Goal: Answer question/provide support: Share knowledge or assist other users

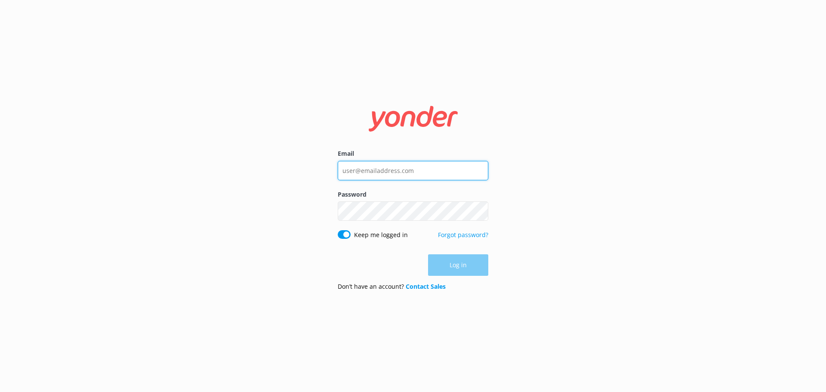
type input "[PERSON_NAME][EMAIL_ADDRESS][DOMAIN_NAME]"
click at [349, 266] on div "Log in" at bounding box center [413, 265] width 151 height 22
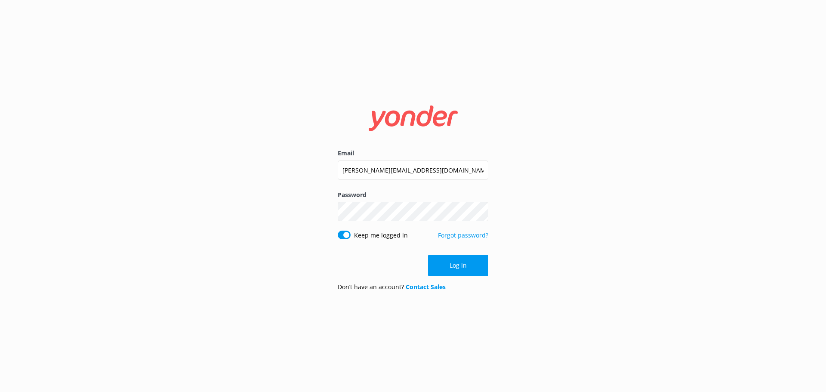
click at [465, 264] on button "Log in" at bounding box center [458, 266] width 60 height 22
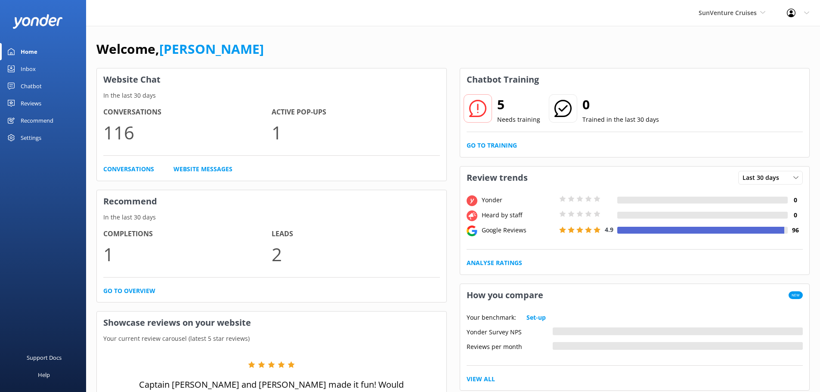
click at [743, 17] on span "SunVenture Cruises" at bounding box center [732, 12] width 67 height 9
click at [726, 56] on link "SunVenture Cruises" at bounding box center [731, 56] width 86 height 21
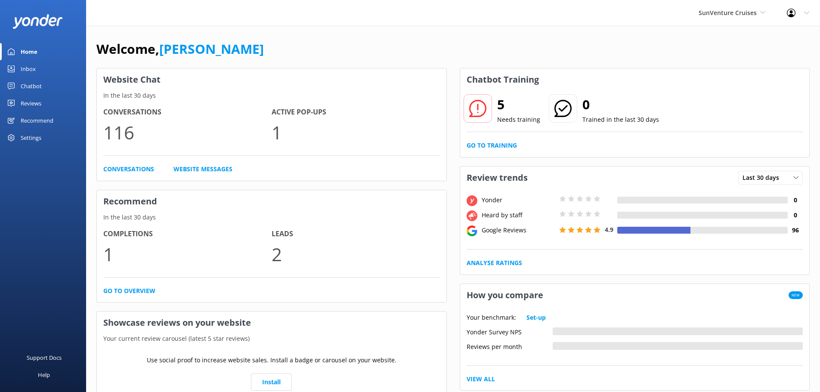
click at [724, 15] on span "SunVenture Cruises" at bounding box center [728, 13] width 58 height 8
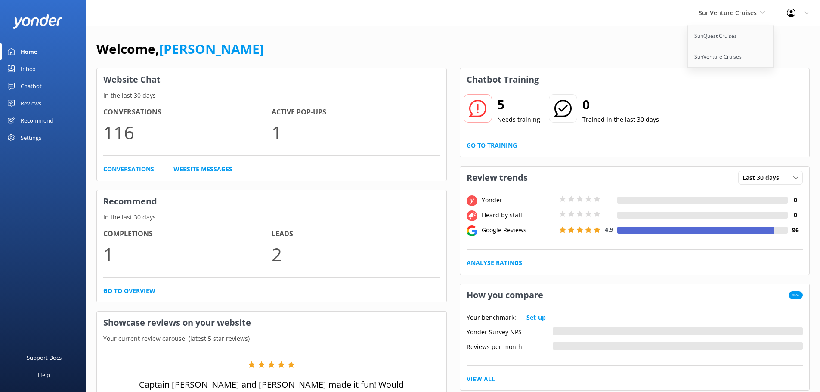
click at [721, 40] on link "SunQuest Cruises" at bounding box center [731, 36] width 86 height 21
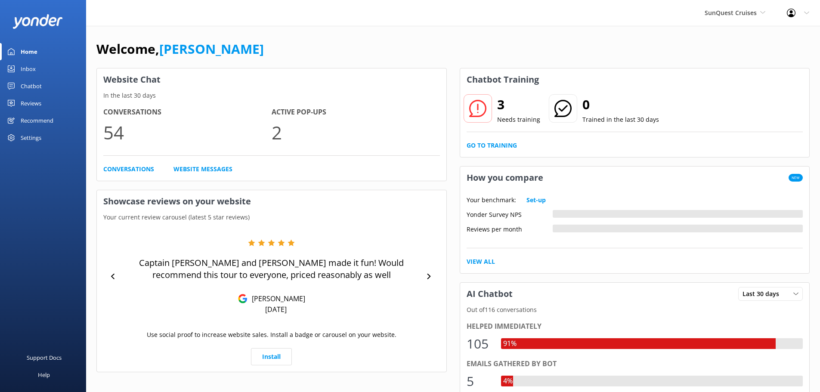
click at [39, 71] on link "Inbox" at bounding box center [43, 68] width 86 height 17
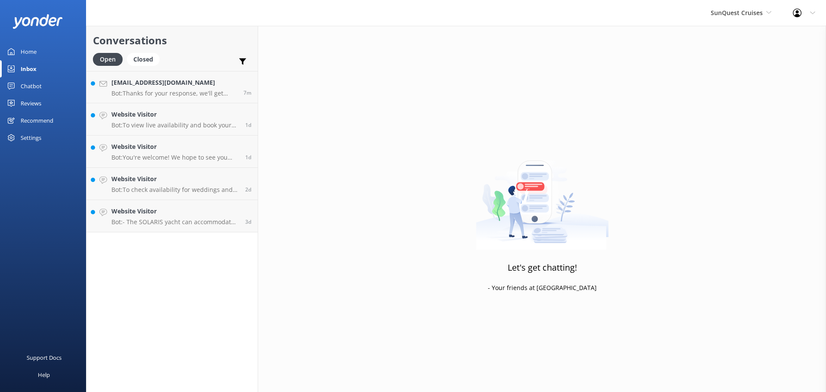
click at [155, 92] on p "Bot: Thanks for your response, we'll get back to you as soon as we can during o…" at bounding box center [174, 94] width 126 height 8
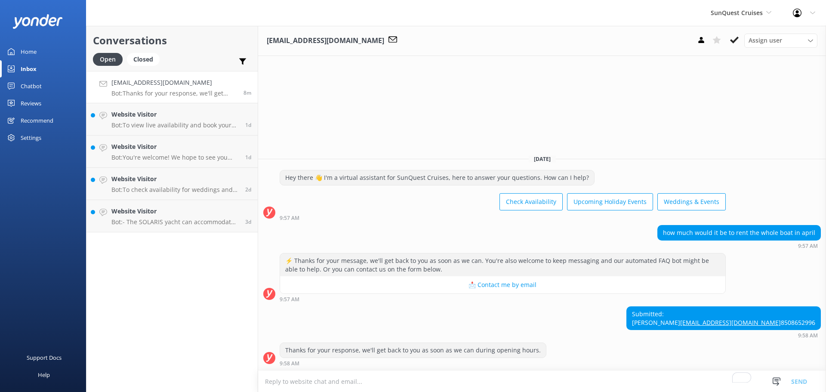
click at [128, 125] on p "Bot: To view live availability and book your cruise, please visit https://sunqu…" at bounding box center [174, 125] width 127 height 8
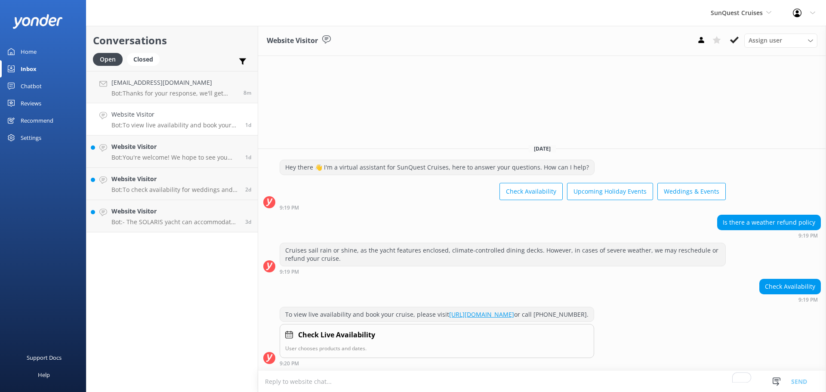
click at [143, 142] on link "Website Visitor Bot: You're welcome! We hope to see you aboard SunQuest Cruises…" at bounding box center [172, 152] width 171 height 32
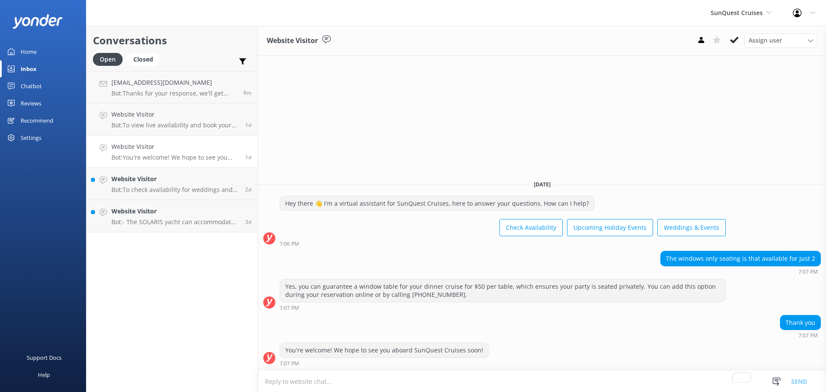
click at [143, 142] on link "Website Visitor Bot: You're welcome! We hope to see you aboard SunQuest Cruises…" at bounding box center [172, 152] width 171 height 32
click at [144, 177] on h4 "Website Visitor" at bounding box center [174, 178] width 127 height 9
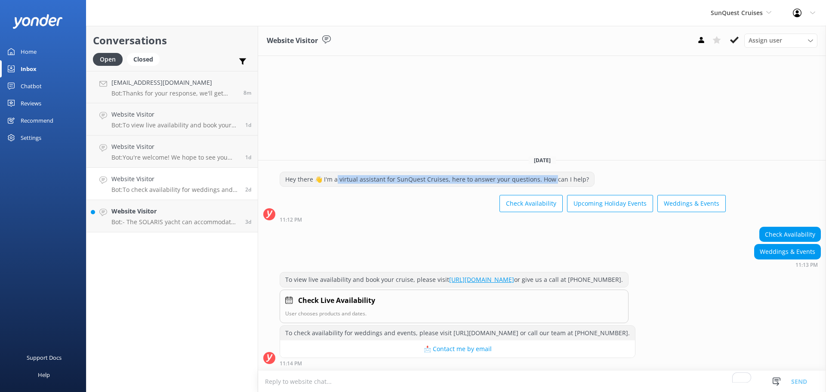
drag, startPoint x: 337, startPoint y: 179, endPoint x: 551, endPoint y: 180, distance: 213.9
click at [551, 180] on div "Hey there 👋 I'm a virtual assistant for SunQuest Cruises, here to answer your q…" at bounding box center [437, 179] width 314 height 15
click at [183, 226] on link "Website Visitor Bot: - The SOLARIS yacht can accommodate up to 149 guests for w…" at bounding box center [172, 216] width 171 height 32
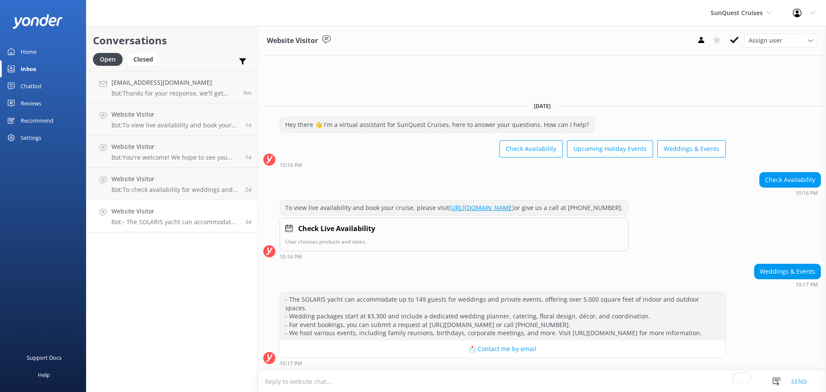
click at [46, 56] on link "Home" at bounding box center [43, 51] width 86 height 17
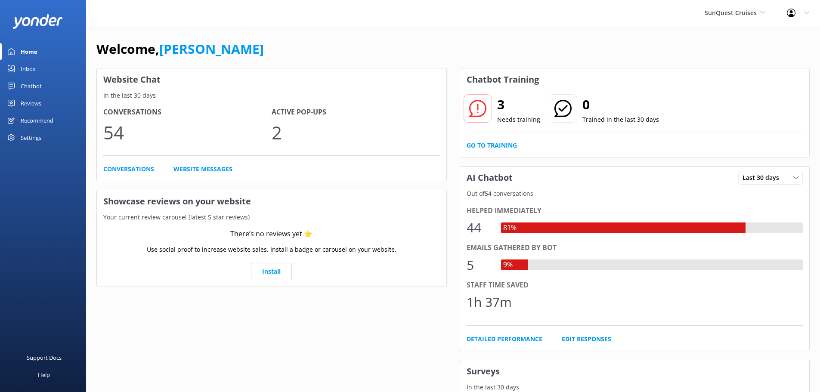
click at [494, 144] on link "Go to Training" at bounding box center [492, 145] width 50 height 9
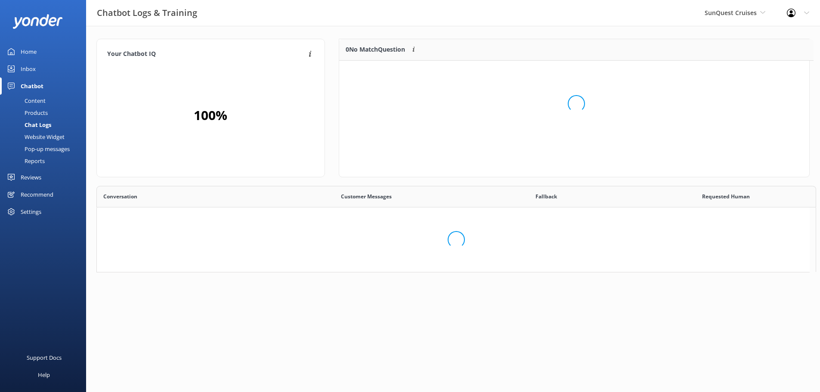
scroll to position [295, 706]
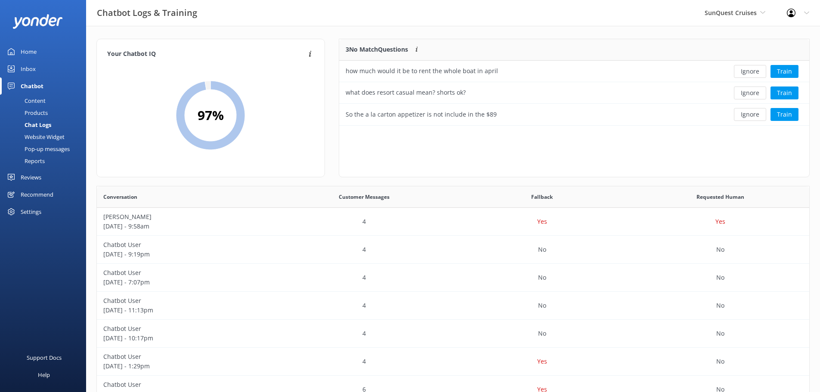
click at [761, 73] on button "Ignore" at bounding box center [750, 71] width 32 height 13
click at [675, 74] on div "what does resort casual mean? shorts ok?" at bounding box center [526, 72] width 374 height 22
click at [777, 71] on button "Train" at bounding box center [784, 71] width 28 height 13
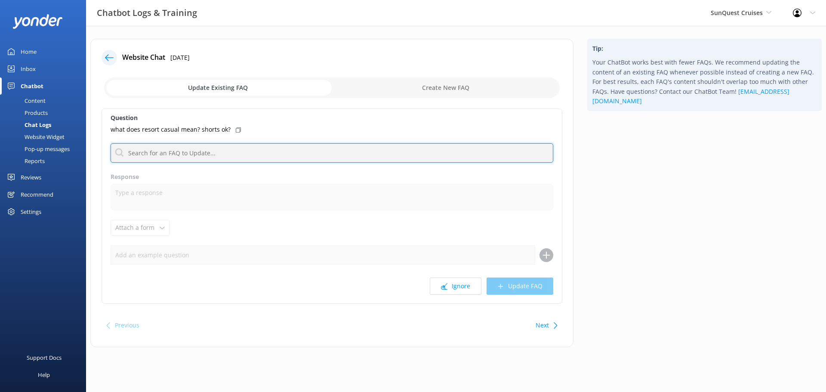
click at [204, 150] on input "text" at bounding box center [332, 152] width 443 height 19
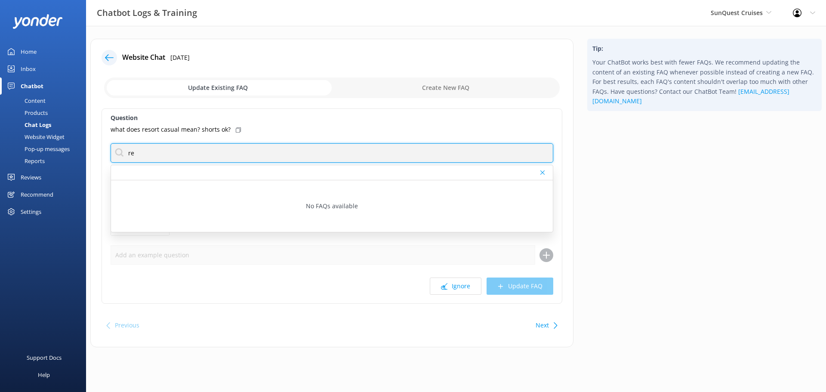
type input "r"
type input "dress cod"
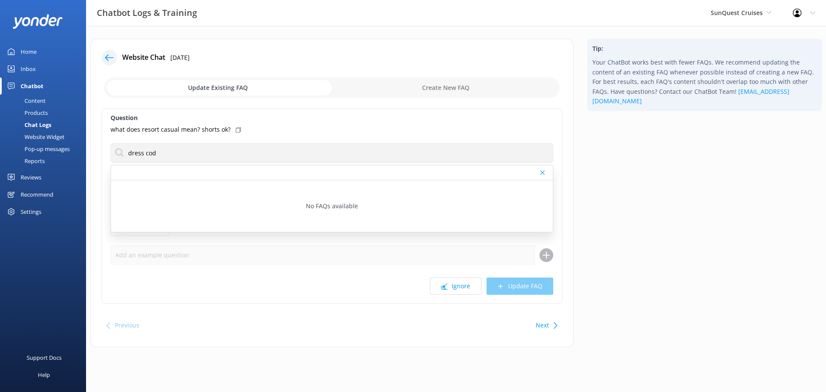
click at [264, 132] on div "what does resort casual mean? shorts ok?" at bounding box center [332, 129] width 443 height 9
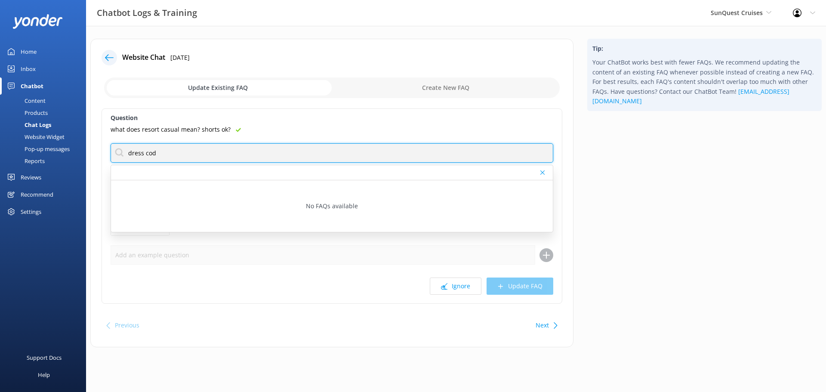
click at [241, 158] on input "dress cod" at bounding box center [332, 152] width 443 height 19
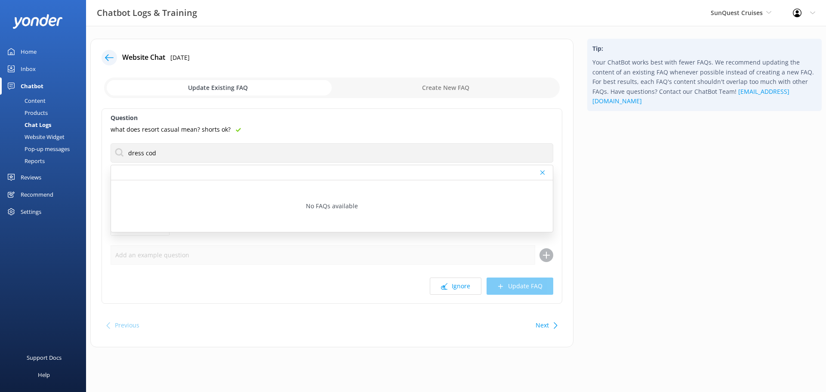
click at [540, 167] on div at bounding box center [332, 172] width 442 height 15
click at [544, 171] on use at bounding box center [543, 172] width 4 height 4
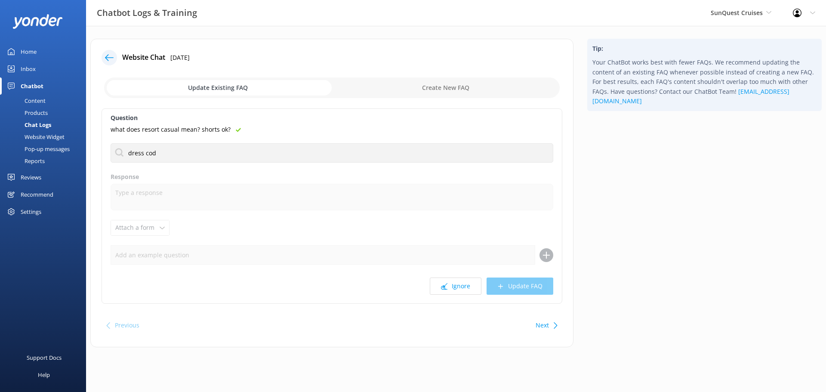
click at [236, 128] on icon at bounding box center [238, 129] width 5 height 5
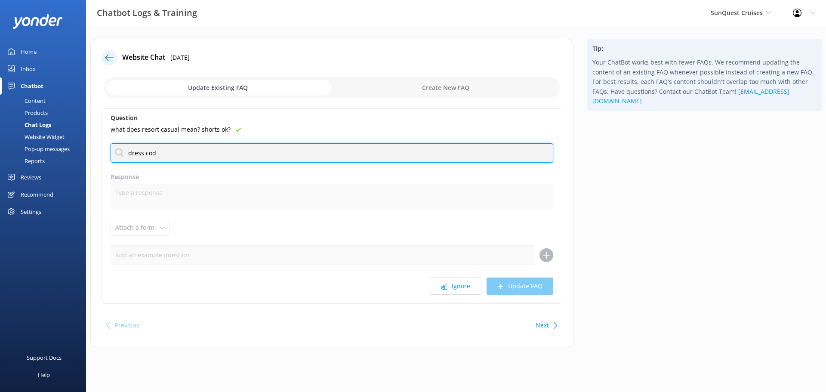
click at [204, 145] on input "dress cod" at bounding box center [332, 152] width 443 height 19
drag, startPoint x: 182, startPoint y: 154, endPoint x: 90, endPoint y: 158, distance: 92.2
click at [90, 158] on div "Website Chat 8th Aug 2025 Update Existing FAQ Create New FAQ Question what does…" at bounding box center [332, 197] width 497 height 317
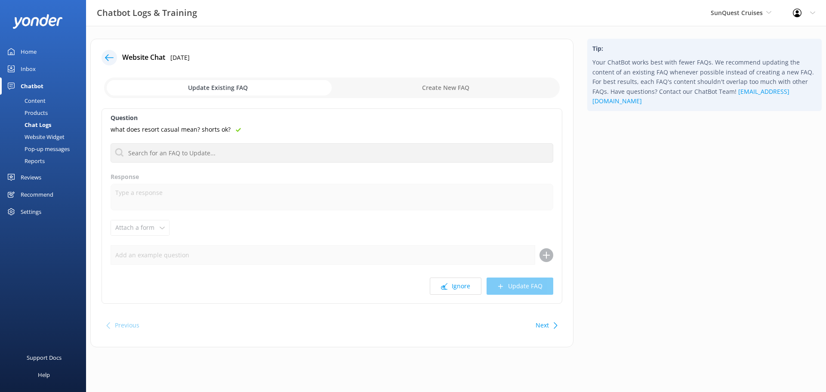
click at [400, 86] on input "checkbox" at bounding box center [332, 87] width 456 height 21
checkbox input "true"
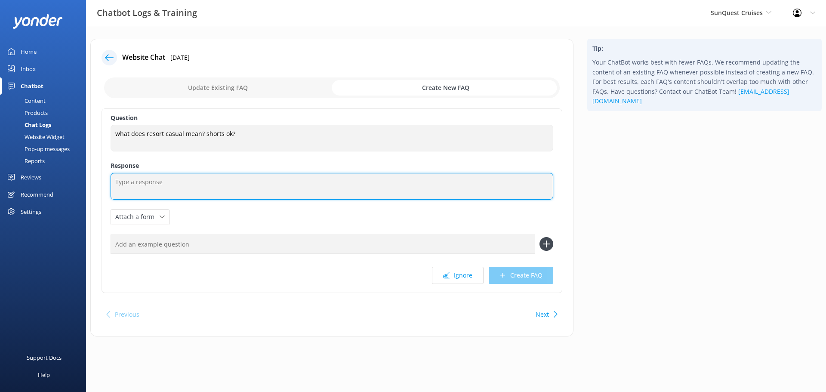
click at [195, 178] on textarea at bounding box center [332, 186] width 443 height 27
click at [196, 179] on textarea "To enrich screen reader interactions, please activate Accessibility in Grammarl…" at bounding box center [332, 186] width 443 height 27
click at [150, 183] on textarea "To enrich screen reader interactions, please activate Accessibility in Grammarl…" at bounding box center [332, 186] width 443 height 27
paste textarea "For an elegant experience, our dress code is resort casual. We ask that ladies …"
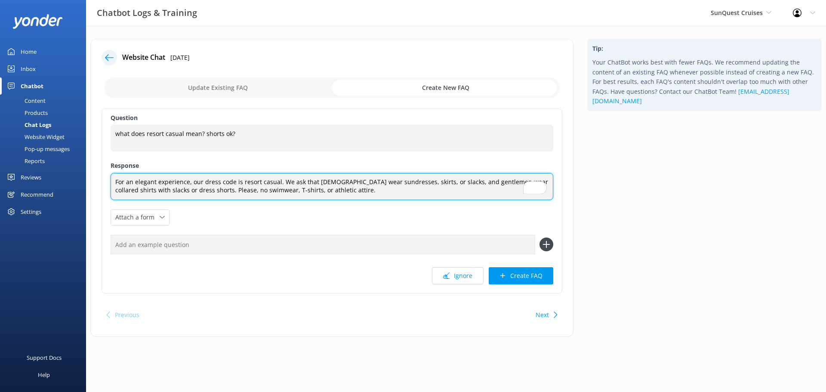
type textarea "For an elegant experience, our dress code is resort casual. We ask that ladies …"
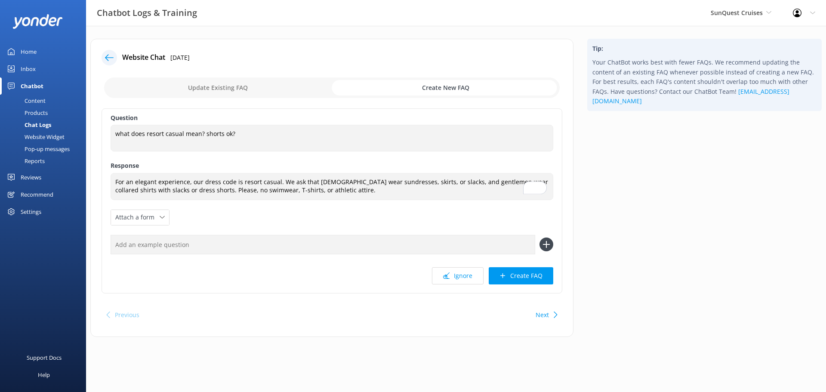
click at [232, 219] on div "Question what does resort casual mean? shorts ok? what does resort casual mean?…" at bounding box center [332, 200] width 461 height 185
click at [504, 276] on icon at bounding box center [503, 275] width 6 height 6
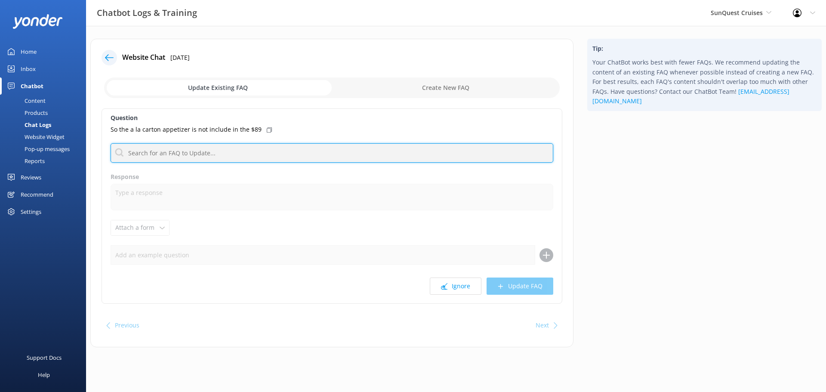
click at [195, 155] on input "text" at bounding box center [332, 152] width 443 height 19
type input "include"
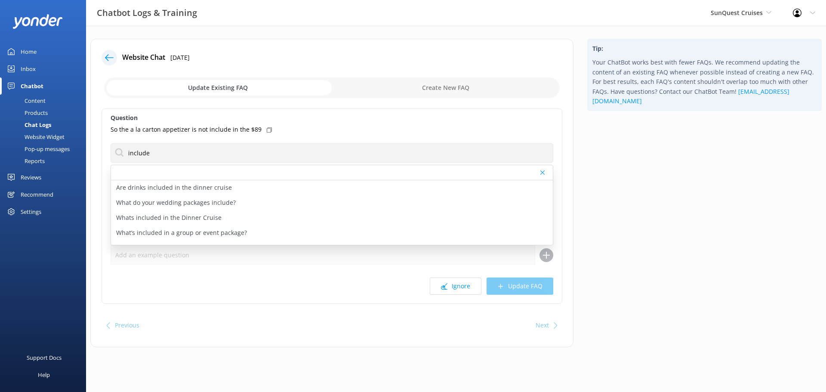
click at [186, 215] on p "Whats included in the Dinner Cruise" at bounding box center [168, 217] width 105 height 9
type textarea "Your Dinner Cruise ticket includes a 3-hour cruise, a freshly prepared three-co…"
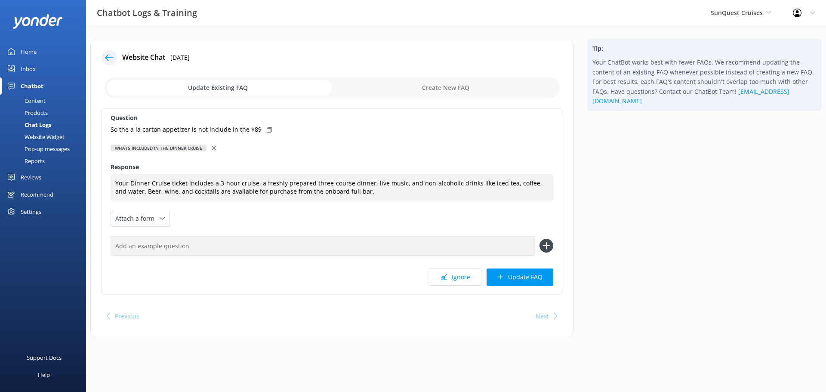
click at [515, 282] on button "Update FAQ" at bounding box center [520, 277] width 67 height 17
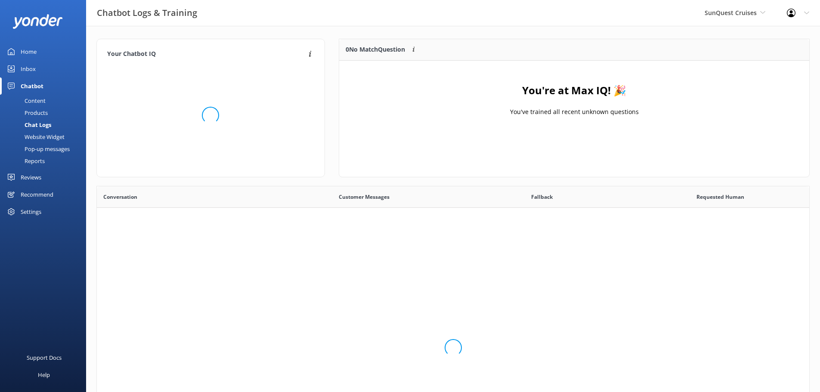
scroll to position [101, 464]
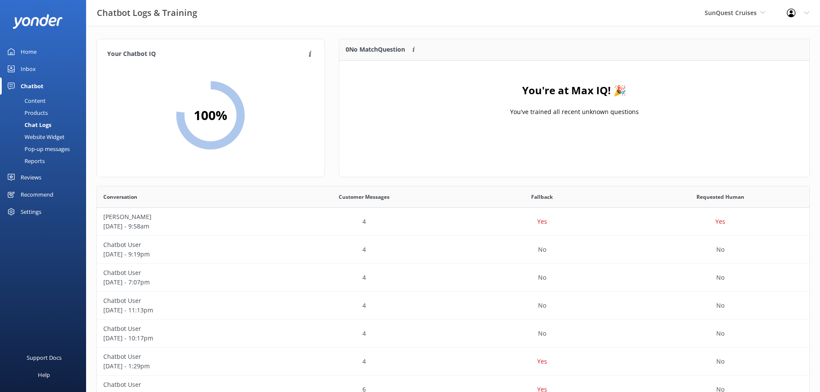
click at [753, 15] on span "SunQuest Cruises" at bounding box center [731, 13] width 52 height 8
click at [729, 51] on link "SunVenture Cruises" at bounding box center [737, 56] width 86 height 21
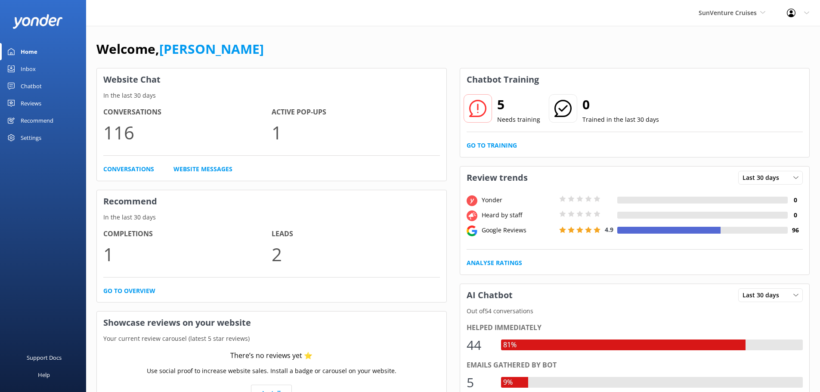
click at [499, 146] on link "Go to Training" at bounding box center [492, 145] width 50 height 9
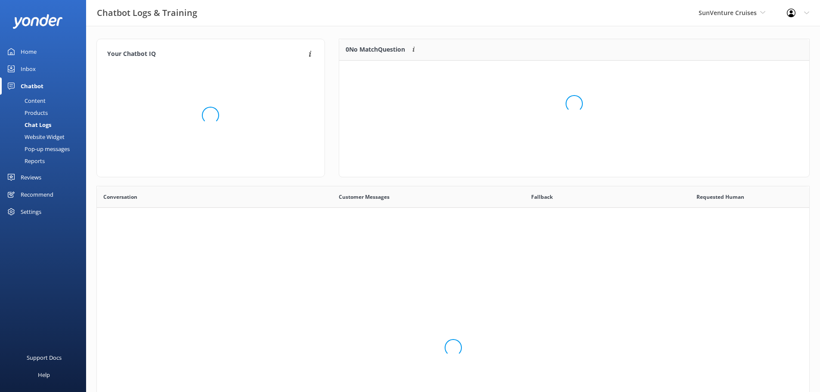
scroll to position [102, 464]
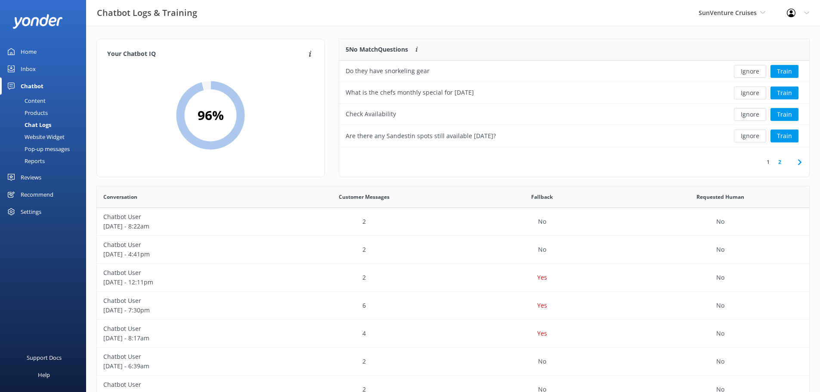
click at [781, 69] on button "Train" at bounding box center [784, 71] width 28 height 13
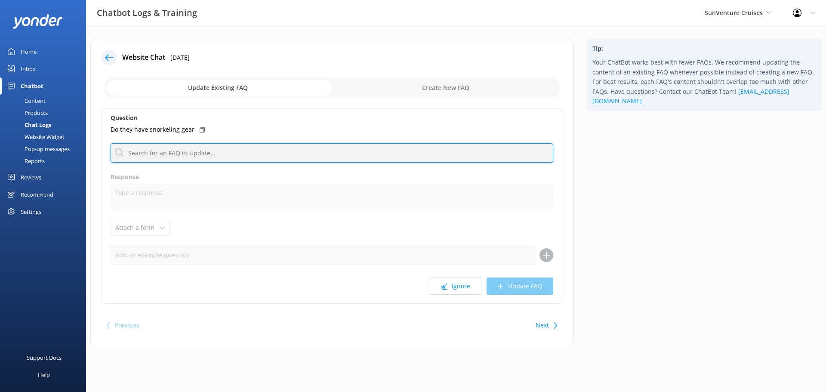
click at [220, 152] on input "text" at bounding box center [332, 152] width 443 height 19
type input "include"
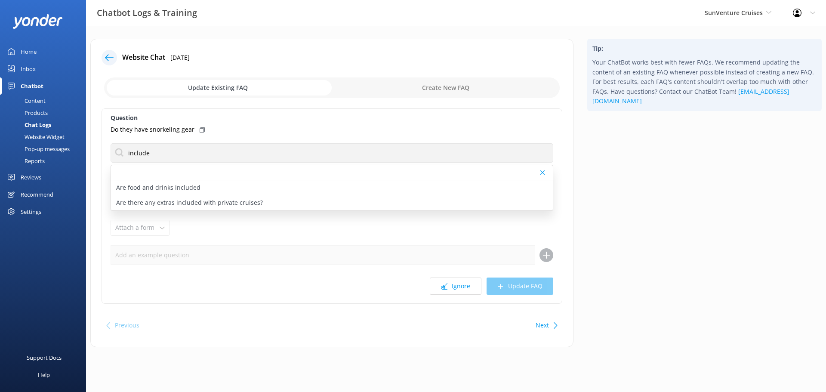
click at [213, 193] on div "Are food and drinks included" at bounding box center [332, 187] width 442 height 15
type textarea "Drinks and snacks are available for purchase on board—please bring cash if you …"
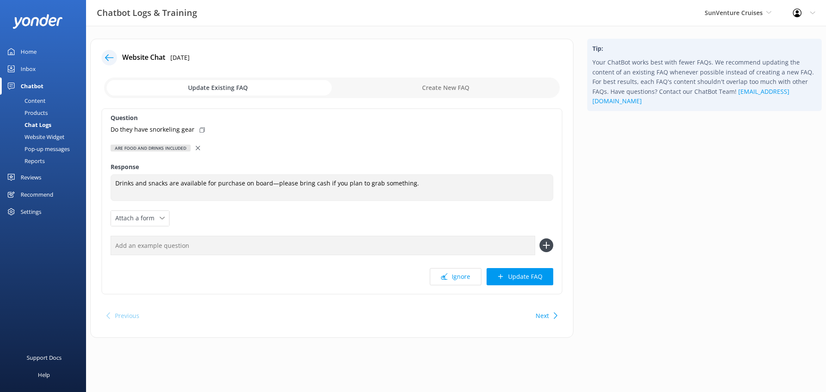
click at [198, 149] on icon at bounding box center [198, 148] width 4 height 4
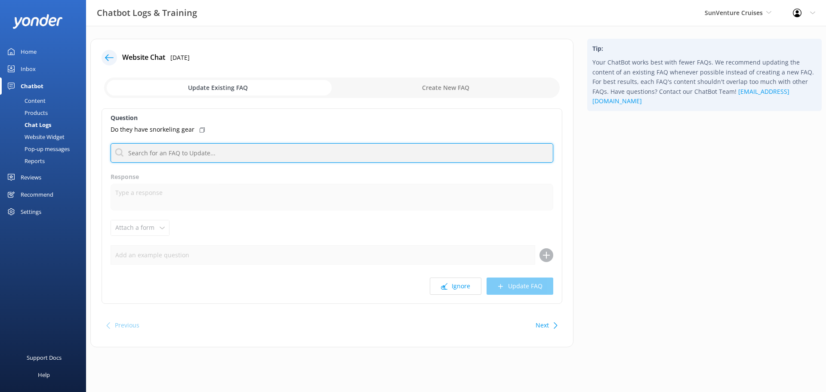
click at [203, 157] on input "text" at bounding box center [332, 152] width 443 height 19
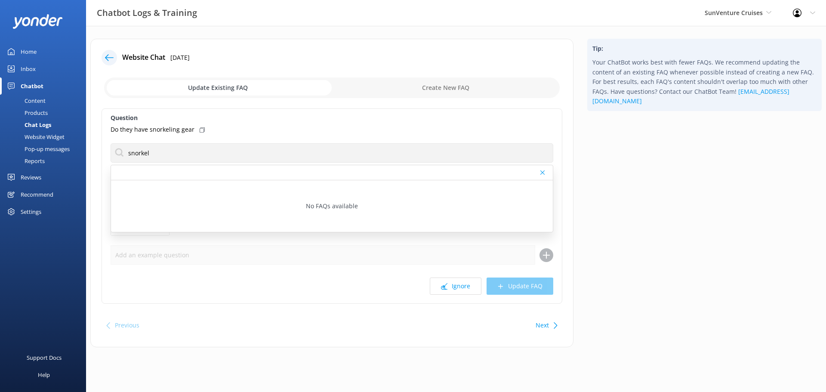
click at [251, 122] on label "Question" at bounding box center [332, 117] width 443 height 9
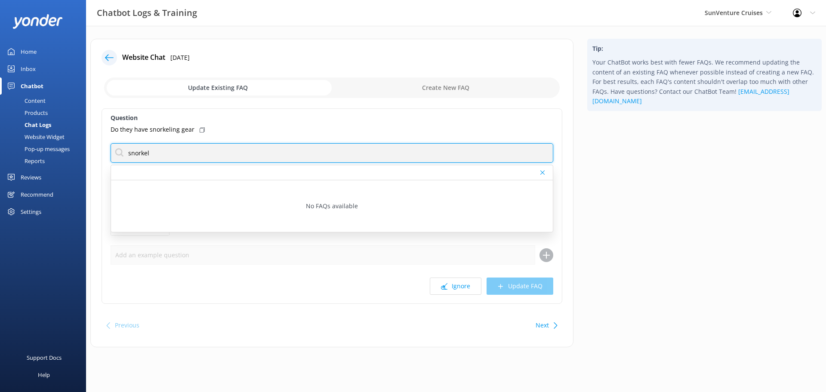
drag, startPoint x: 161, startPoint y: 151, endPoint x: 121, endPoint y: 154, distance: 40.5
click at [121, 154] on input "snorkel" at bounding box center [332, 152] width 443 height 19
type input "float"
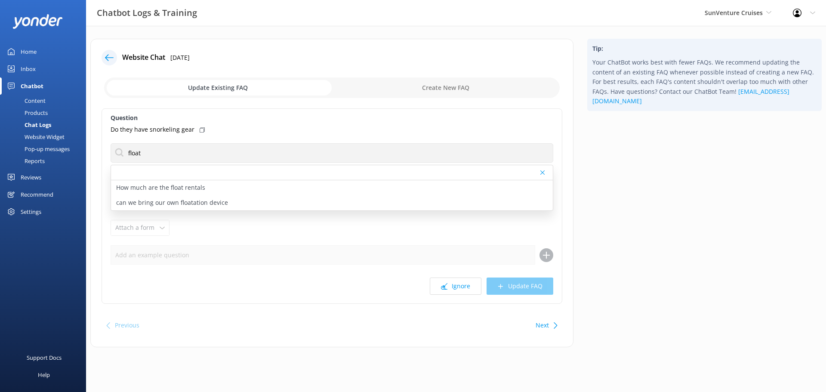
click at [130, 200] on p "can we bring our own floatation device" at bounding box center [172, 202] width 112 height 9
type textarea "You are welcome to bring your own floats! Our crew can help you inflate any flo…"
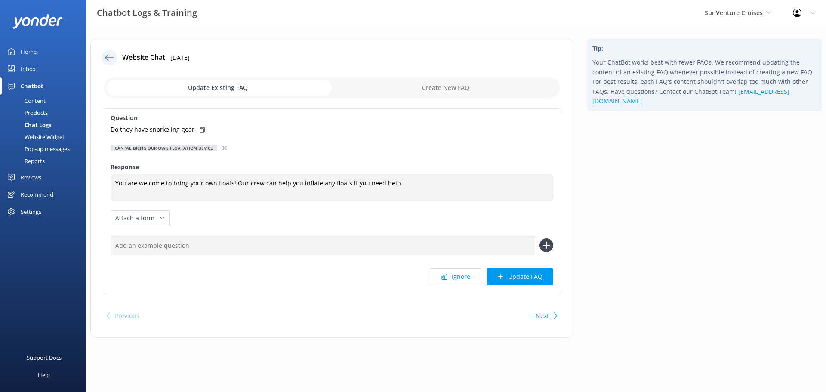
click at [223, 150] on div at bounding box center [226, 147] width 6 height 9
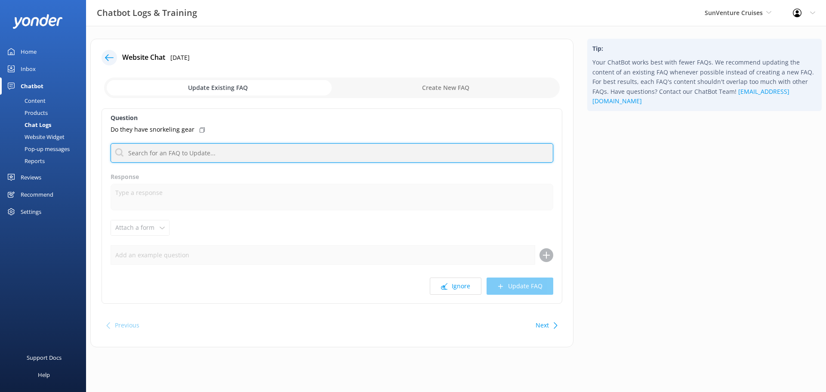
click at [159, 152] on input "text" at bounding box center [332, 152] width 443 height 19
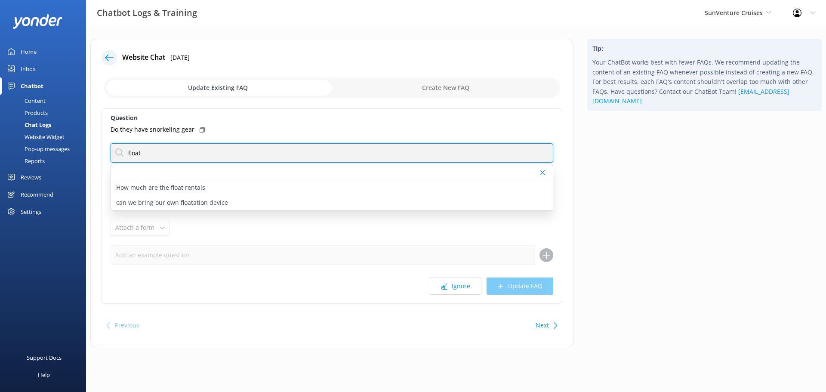
type input "float"
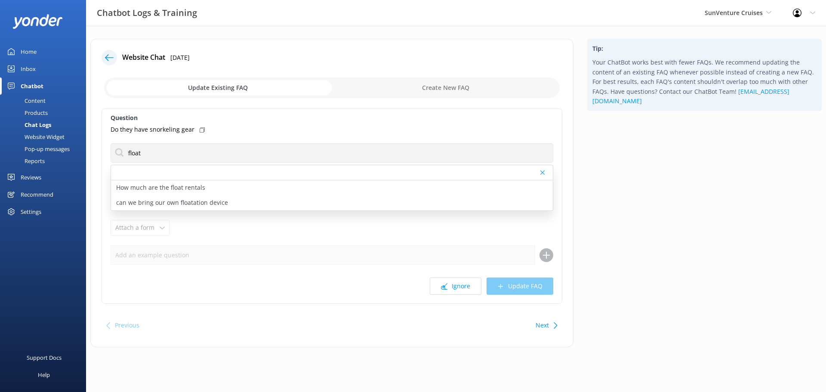
click at [145, 192] on p "How much are the float rentals" at bounding box center [160, 187] width 89 height 9
type textarea "Paddleboards are available to rent for $20/HR. Additionally, we offer complimen…"
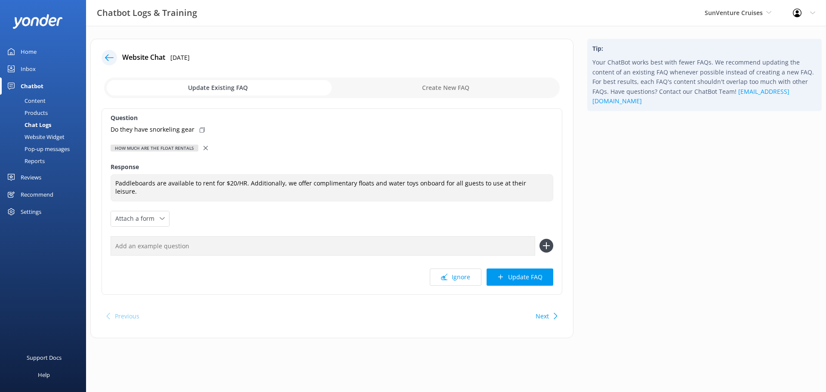
click at [514, 278] on button "Update FAQ" at bounding box center [520, 277] width 67 height 17
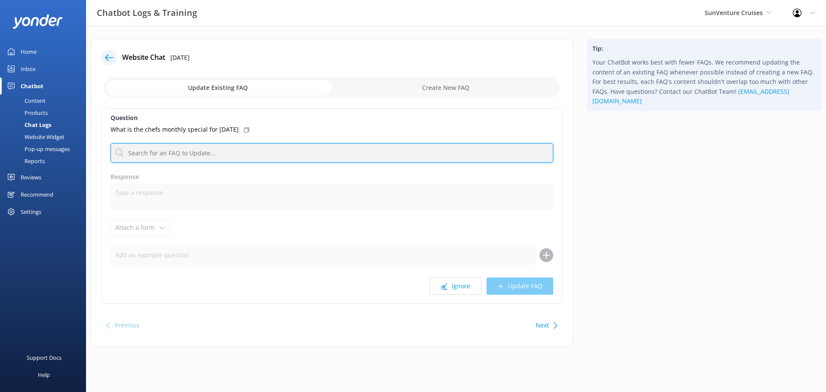
click at [179, 150] on input "text" at bounding box center [332, 152] width 443 height 19
type input "solaris"
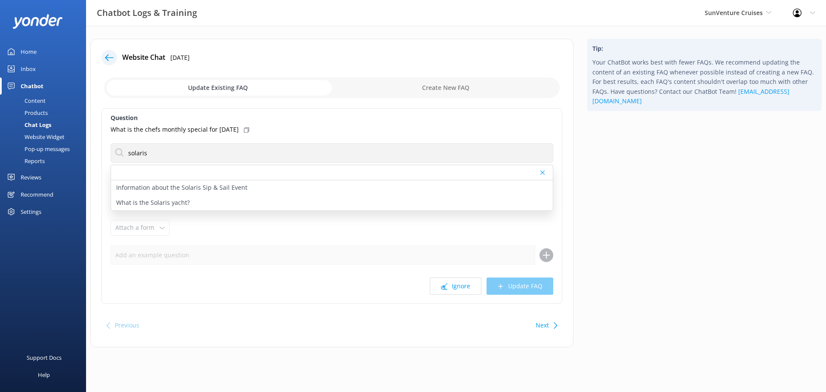
click at [184, 198] on p "What is the Solaris yacht?" at bounding box center [153, 202] width 74 height 9
type textarea "The Solaris is a 125-foot yacht operated by our parent company, SunQuest Cruise…"
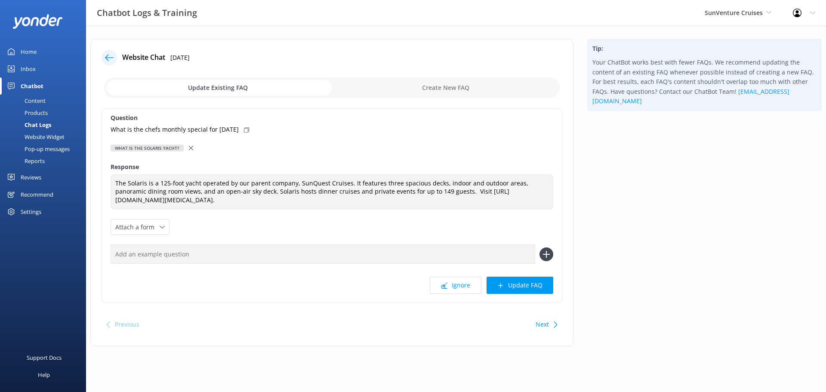
click at [191, 150] on div at bounding box center [192, 147] width 6 height 9
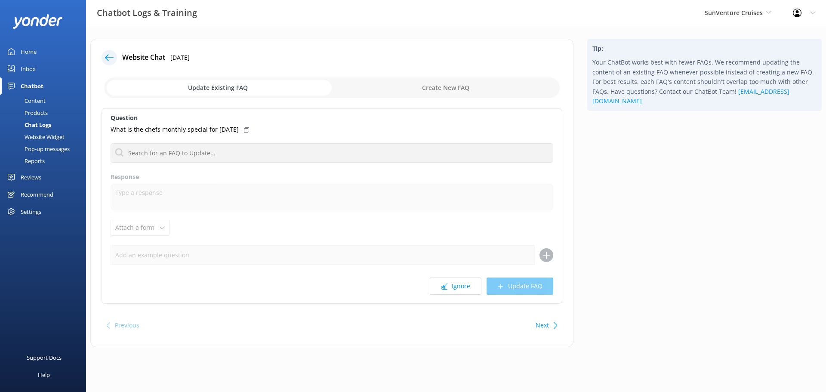
click at [440, 285] on button "Ignore" at bounding box center [456, 286] width 52 height 17
click at [108, 56] on icon at bounding box center [109, 57] width 9 height 9
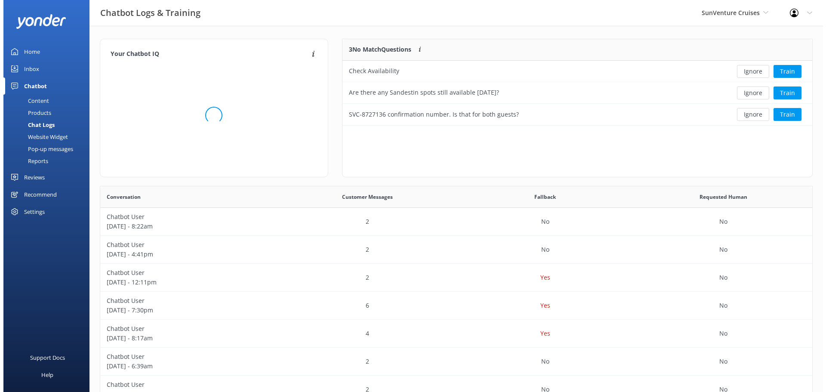
scroll to position [80, 464]
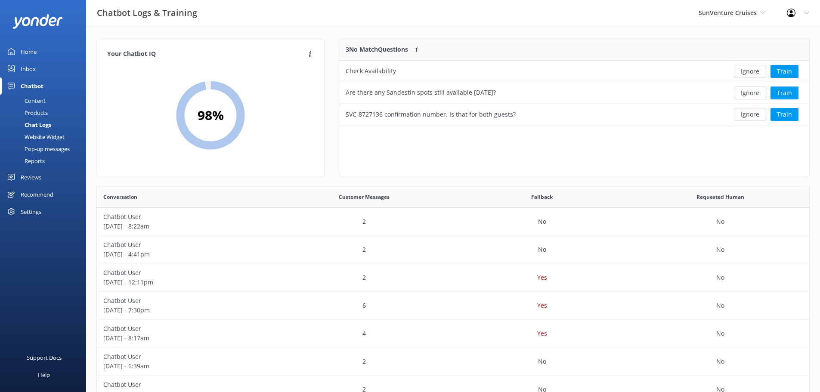
click at [783, 65] on button "Train" at bounding box center [784, 71] width 28 height 13
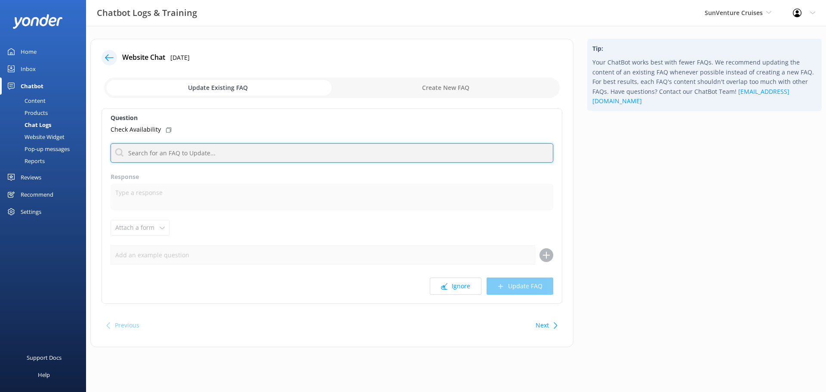
click at [226, 152] on input "text" at bounding box center [332, 152] width 443 height 19
type input "book"
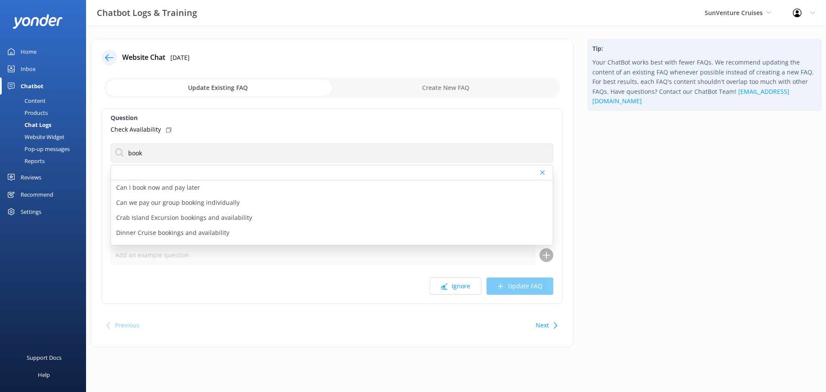
click at [201, 218] on p "Crab Island Excursion bookings and availability" at bounding box center [184, 217] width 136 height 9
type textarea "You can check availability and book the Crab Island Excursion online. For Desti…"
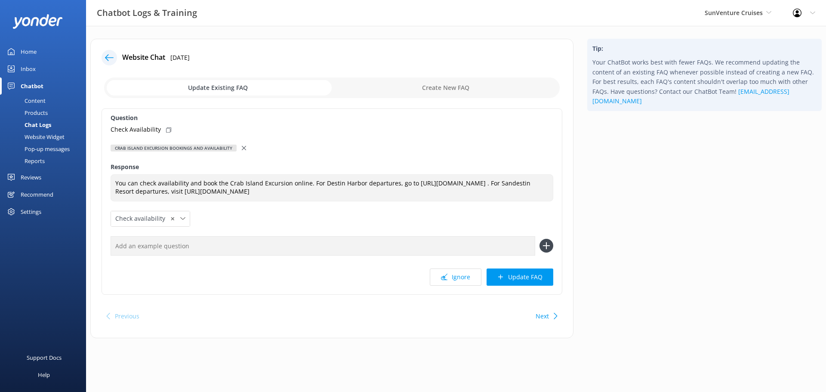
click at [171, 217] on span "✕" at bounding box center [172, 219] width 4 height 8
click at [162, 217] on icon at bounding box center [162, 218] width 5 height 5
click at [151, 253] on div "Check availability" at bounding box center [137, 254] width 43 height 9
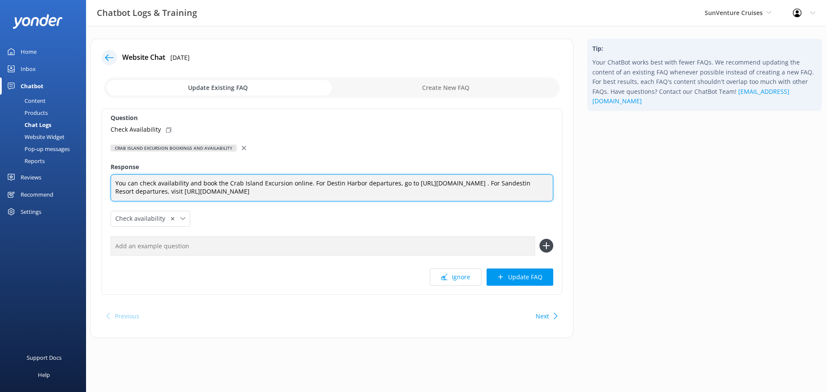
click at [448, 198] on textarea "You can check availability and book the Crab Island Excursion online. For Desti…" at bounding box center [332, 187] width 443 height 27
drag, startPoint x: 464, startPoint y: 195, endPoint x: 50, endPoint y: 170, distance: 415.3
click at [50, 170] on div "Chatbot Logs & Training SunVenture Cruises SunQuest Cruises SunVenture Cruises …" at bounding box center [413, 195] width 826 height 338
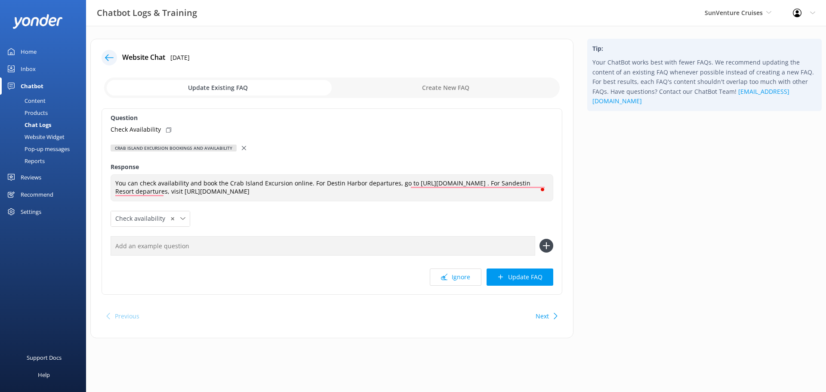
click at [243, 147] on icon at bounding box center [244, 148] width 4 height 4
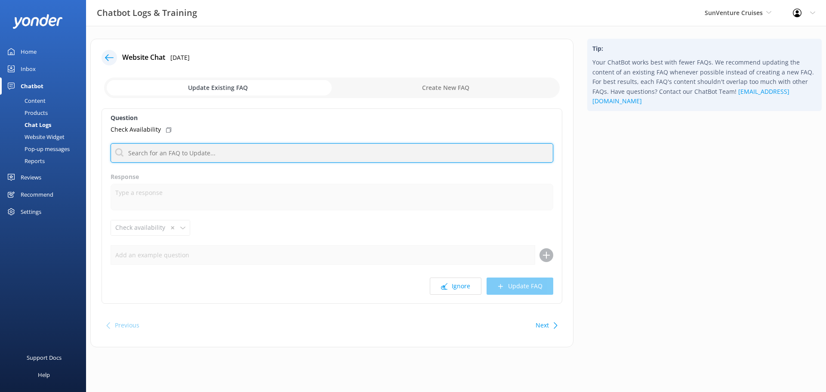
drag, startPoint x: 217, startPoint y: 158, endPoint x: 202, endPoint y: 162, distance: 14.8
click at [217, 158] on input "text" at bounding box center [332, 152] width 443 height 19
click at [164, 154] on input "text" at bounding box center [332, 152] width 443 height 19
type input "schedule"
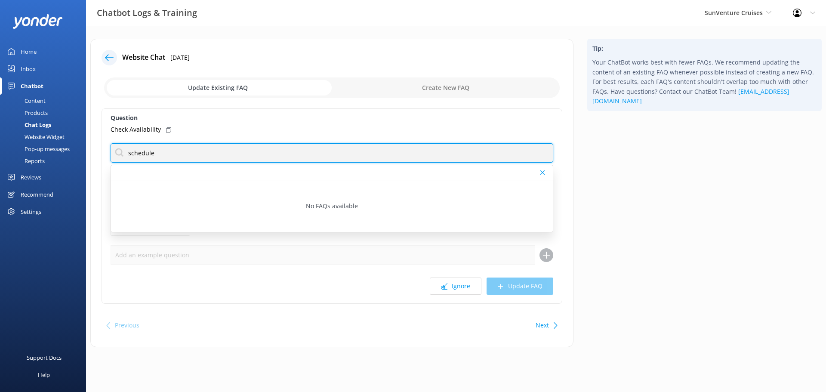
drag, startPoint x: 164, startPoint y: 154, endPoint x: 156, endPoint y: 146, distance: 10.7
click at [114, 158] on input "schedule" at bounding box center [332, 152] width 443 height 19
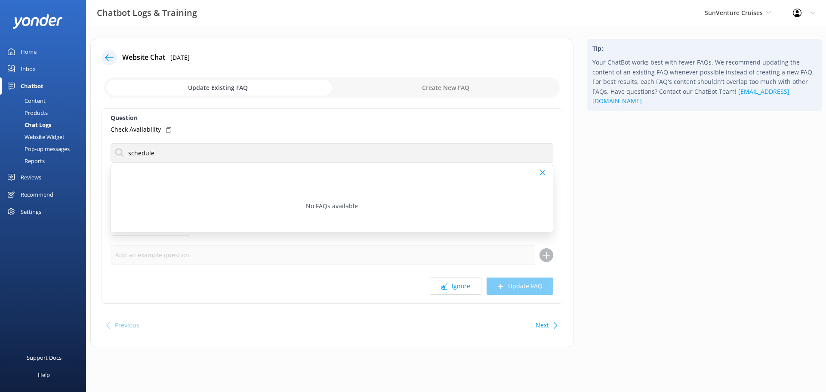
click at [217, 137] on div "Question Check Availability schedule No FAQs available Response Check availabil…" at bounding box center [332, 205] width 461 height 195
click at [216, 128] on div "Check Availability" at bounding box center [332, 129] width 443 height 9
drag, startPoint x: 540, startPoint y: 172, endPoint x: 536, endPoint y: 170, distance: 4.4
click at [540, 172] on div at bounding box center [332, 172] width 442 height 15
click at [451, 88] on input "checkbox" at bounding box center [332, 87] width 456 height 21
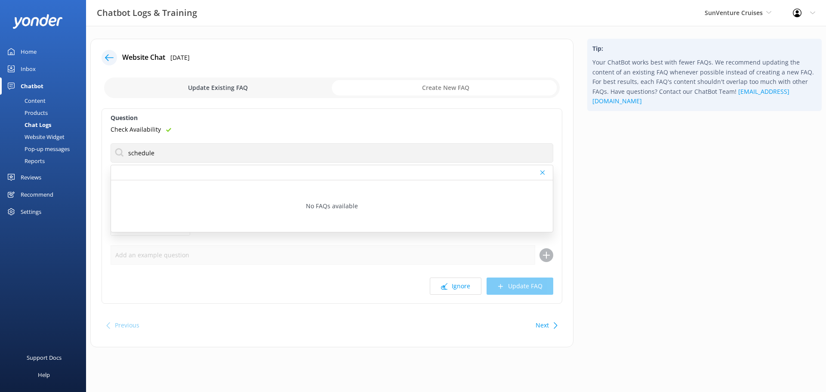
checkbox input "true"
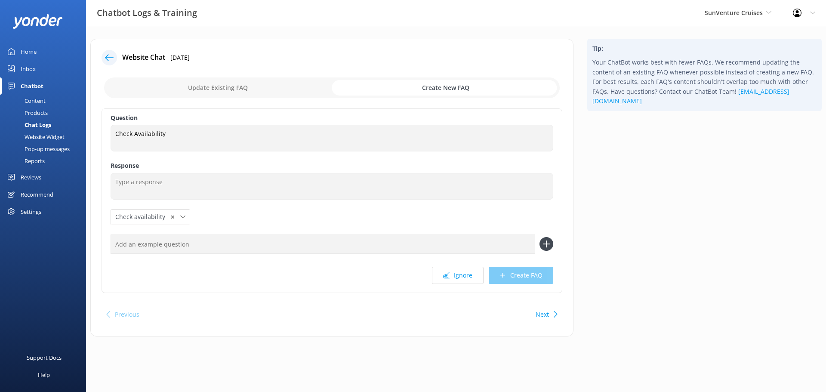
click at [153, 220] on span "Check availability" at bounding box center [142, 216] width 55 height 9
click at [144, 252] on div "Check availability" at bounding box center [137, 252] width 43 height 9
click at [250, 208] on div "Question Check Availability Check Availability Response Check availability ✕ Le…" at bounding box center [332, 200] width 461 height 185
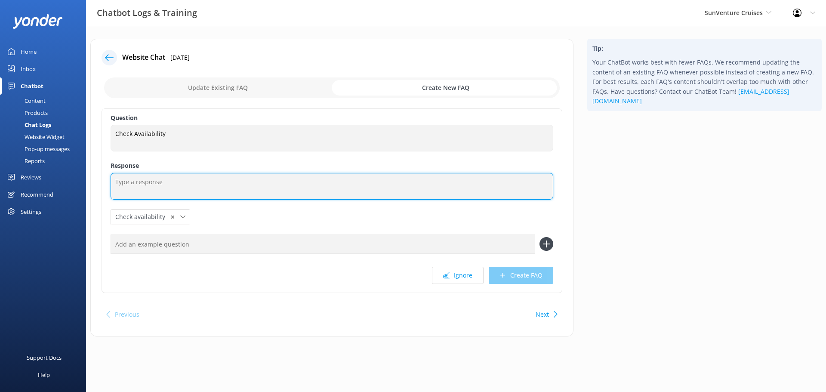
click at [166, 180] on textarea "To enrich screen reader interactions, please activate Accessibility in Grammarl…" at bounding box center [332, 186] width 443 height 27
paste textarea "https://sunventurecruises.starboardsuite.com/"
type textarea "View our availability online at https://sunventurecruises.starboardsuite.com/"
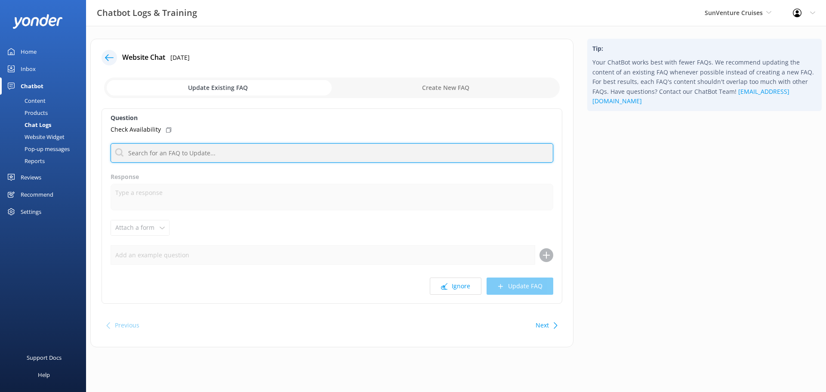
click at [168, 150] on input "text" at bounding box center [332, 152] width 443 height 19
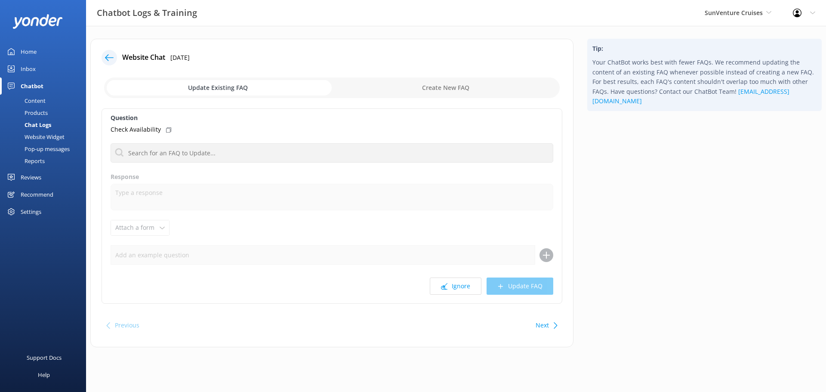
click at [414, 94] on input "checkbox" at bounding box center [332, 87] width 456 height 21
checkbox input "true"
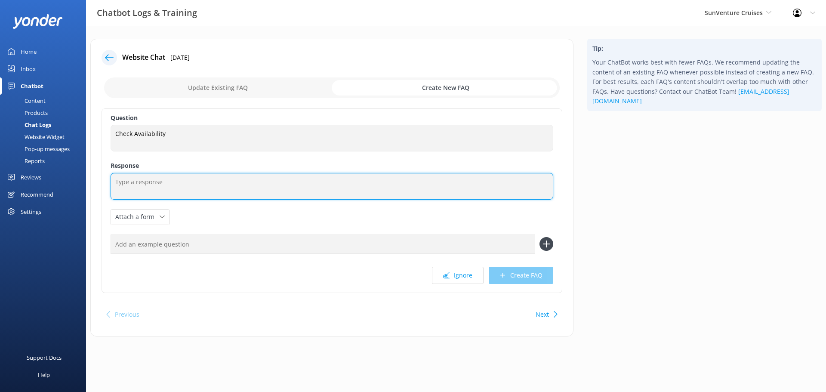
click at [169, 176] on textarea at bounding box center [332, 186] width 443 height 27
type textarea "v"
paste textarea "https://sunventurecruises.starboardsuite.com/"
type textarea "View our availability online at https://sunventurecruises.starboardsuite.com/"
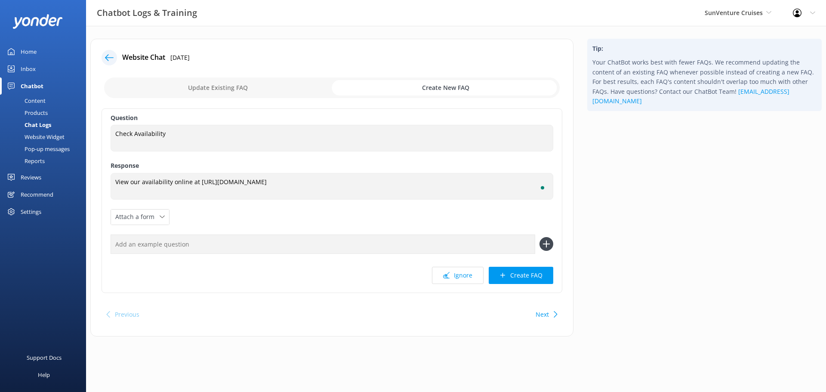
click at [146, 223] on div "Attach a form Leave contact details Check availability" at bounding box center [140, 217] width 58 height 15
click at [145, 257] on div "Check availability" at bounding box center [137, 252] width 43 height 9
drag, startPoint x: 285, startPoint y: 265, endPoint x: 311, endPoint y: 264, distance: 25.8
click at [285, 266] on div "Question Check Availability Check Availability Response View our availability o…" at bounding box center [332, 200] width 461 height 185
drag, startPoint x: 547, startPoint y: 277, endPoint x: 485, endPoint y: 278, distance: 62.0
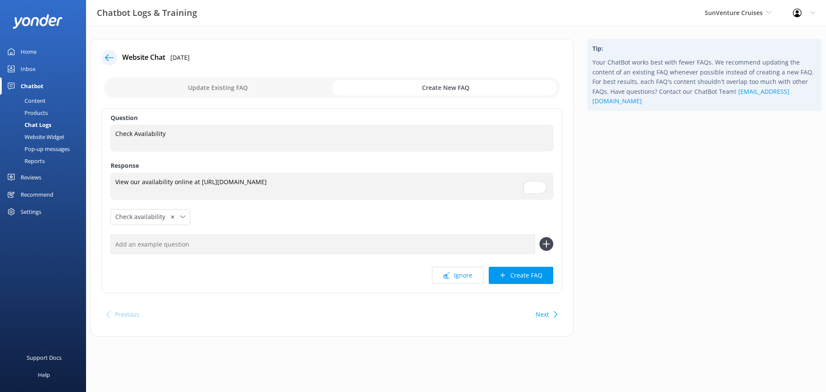
click at [547, 276] on button "Create FAQ" at bounding box center [521, 275] width 65 height 17
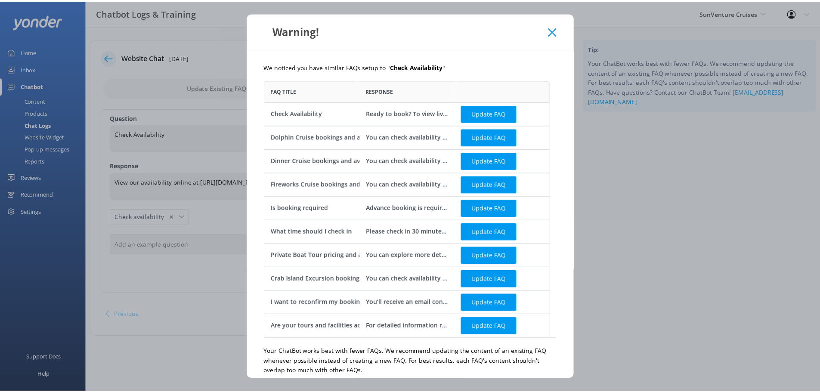
scroll to position [252, 282]
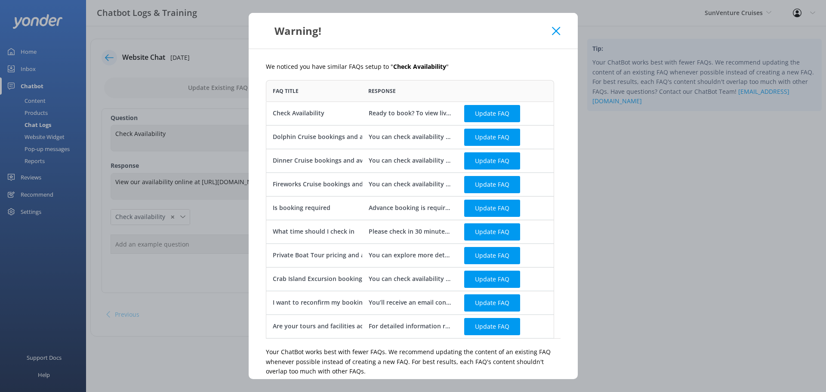
click at [492, 108] on button "Update FAQ" at bounding box center [492, 113] width 56 height 17
checkbox input "false"
type textarea "Ready to book? To view live availability and book your tour online, click https…"
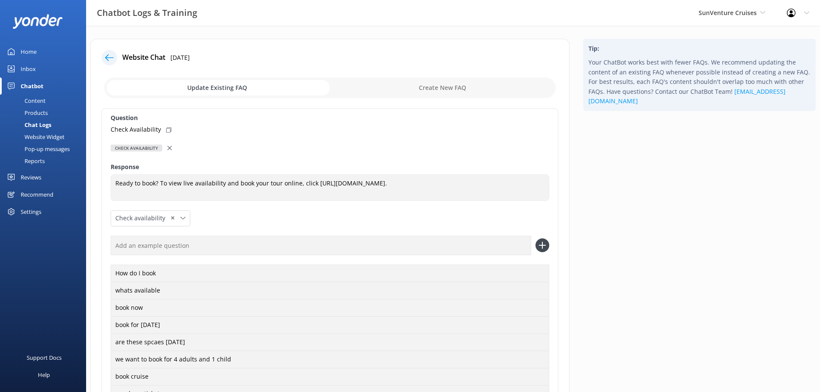
scroll to position [119, 0]
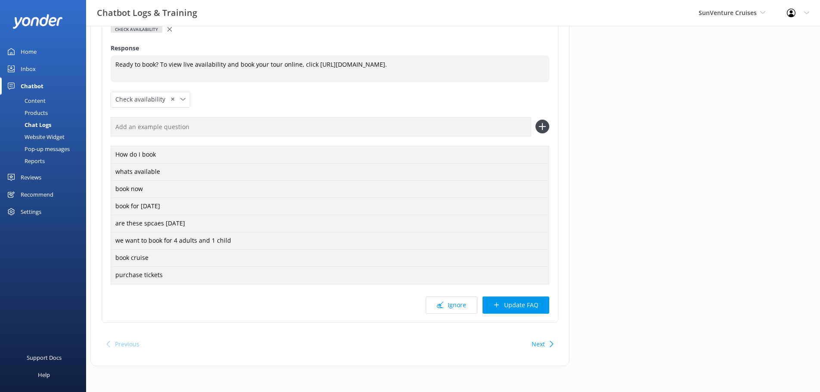
click at [534, 306] on button "Update FAQ" at bounding box center [516, 305] width 67 height 17
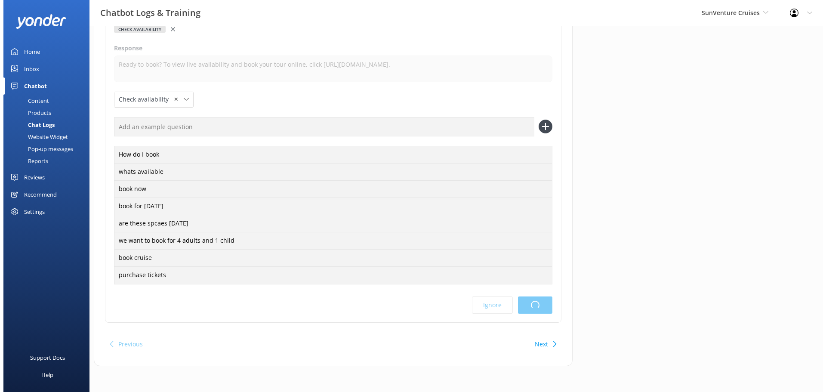
scroll to position [0, 0]
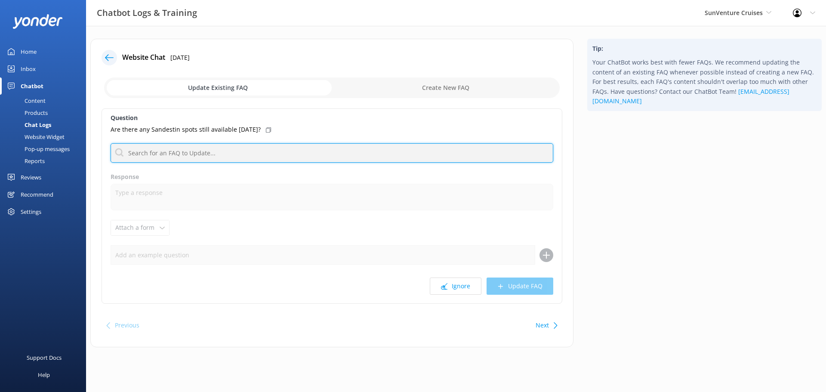
click at [193, 155] on input "text" at bounding box center [332, 152] width 443 height 19
type input "sandestin"
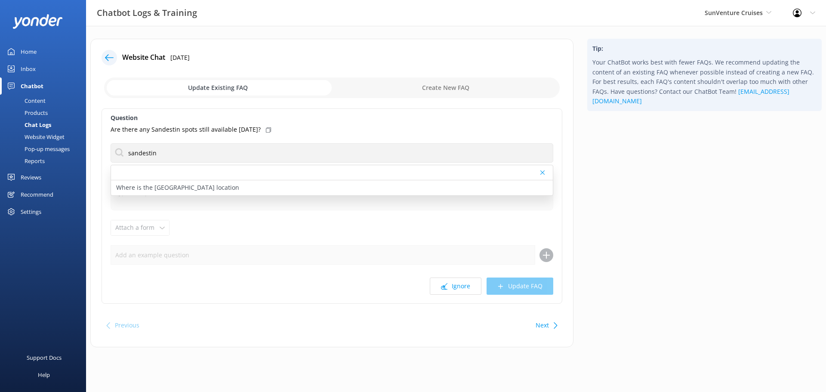
click at [331, 130] on div "Are there any Sandestin spots still available today?" at bounding box center [332, 129] width 443 height 9
click at [543, 172] on use at bounding box center [543, 172] width 4 height 4
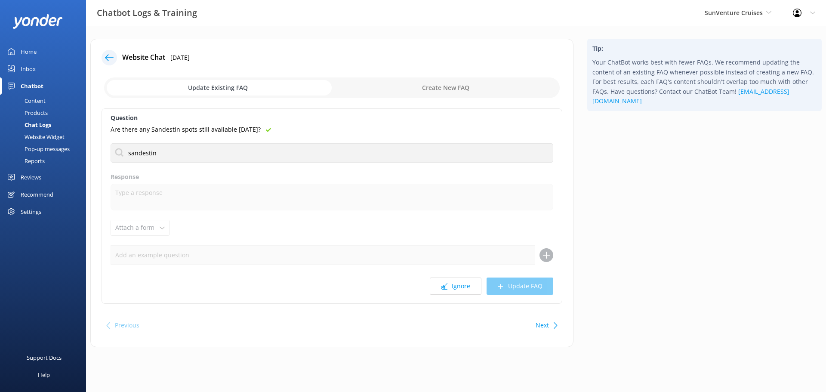
click at [266, 127] on icon at bounding box center [268, 129] width 5 height 5
click at [403, 88] on input "checkbox" at bounding box center [332, 87] width 456 height 21
checkbox input "true"
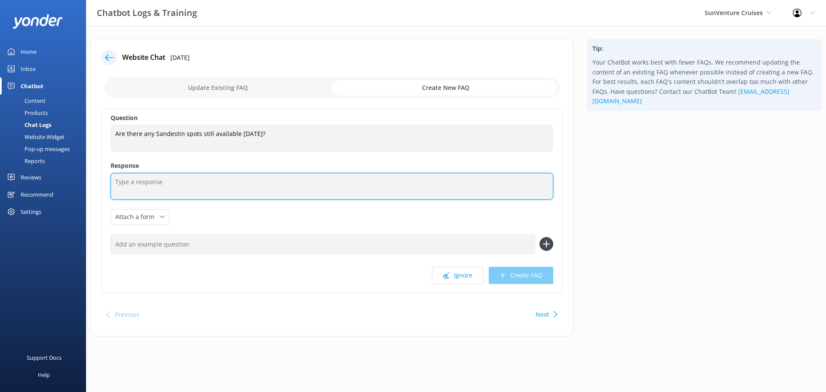
click at [179, 190] on textarea at bounding box center [332, 186] width 443 height 27
click at [211, 178] on textarea "To enrich screen reader interactions, please activate Accessibility in Grammarl…" at bounding box center [332, 186] width 443 height 27
paste textarea "https://sunventurecruises.starboardsuite.com/?departure_location_id=3"
type textarea "View our availability from our Sandestin location here - https://sunventurecrui…"
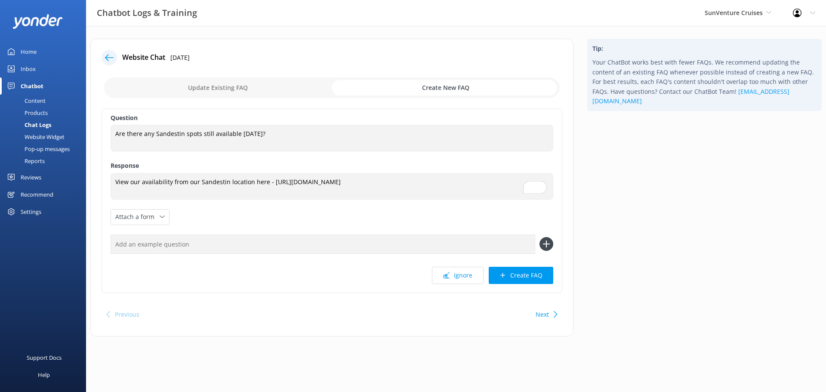
click at [160, 223] on div "Attach a form Leave contact details Check availability" at bounding box center [140, 217] width 58 height 15
click at [161, 259] on link "Check availability" at bounding box center [149, 252] width 77 height 17
click at [247, 218] on div "Question Are there any Sandestin spots still available today? Are there any San…" at bounding box center [332, 200] width 461 height 185
click at [525, 282] on button "Create FAQ" at bounding box center [521, 275] width 65 height 17
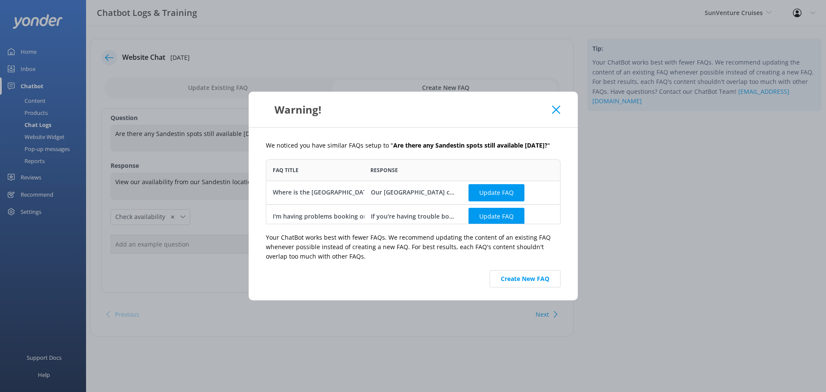
scroll to position [59, 288]
click at [550, 284] on button "Create New FAQ" at bounding box center [525, 278] width 71 height 17
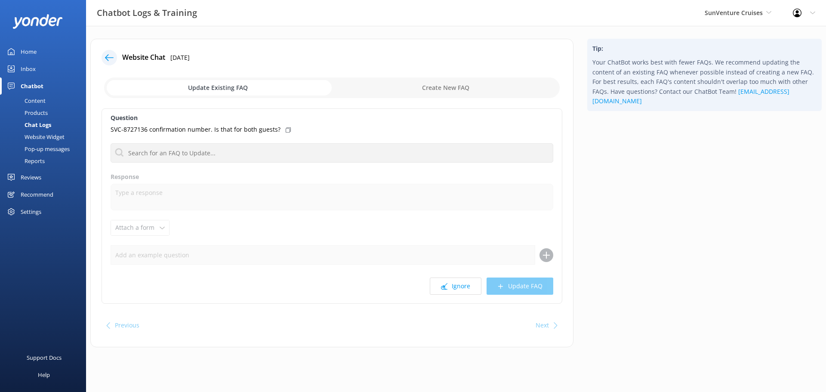
click at [454, 283] on button "Ignore" at bounding box center [456, 286] width 52 height 17
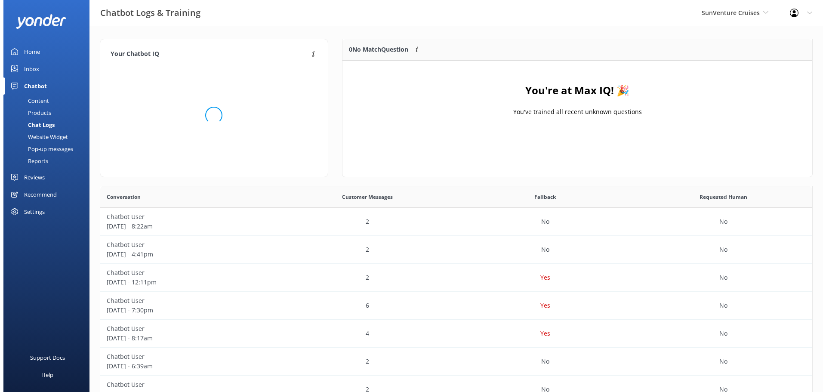
scroll to position [101, 464]
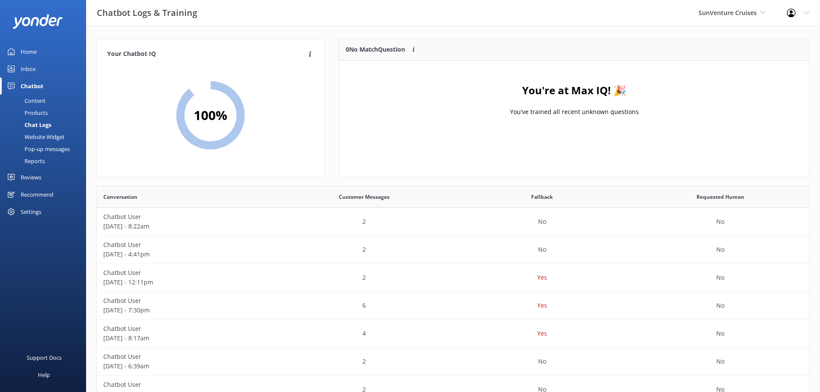
click at [38, 104] on div "Content" at bounding box center [25, 101] width 40 height 12
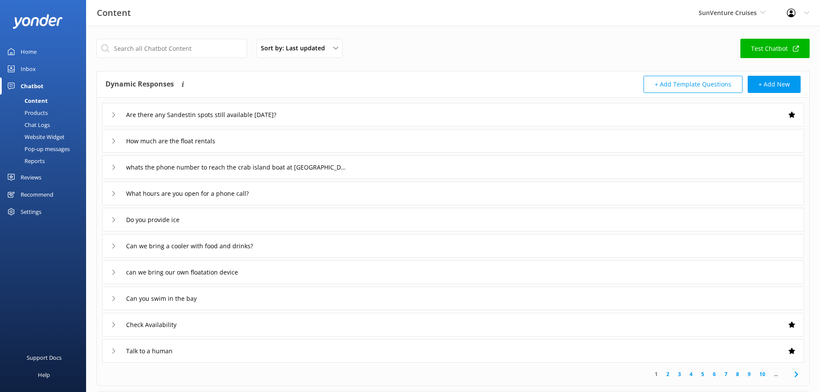
click at [28, 71] on div "Inbox" at bounding box center [28, 68] width 15 height 17
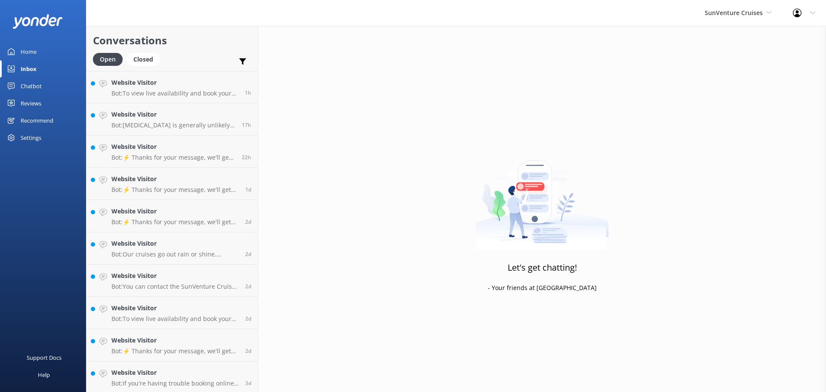
click at [151, 101] on link "Website Visitor Bot: To view live availability and book your tour online, pleas…" at bounding box center [172, 87] width 171 height 32
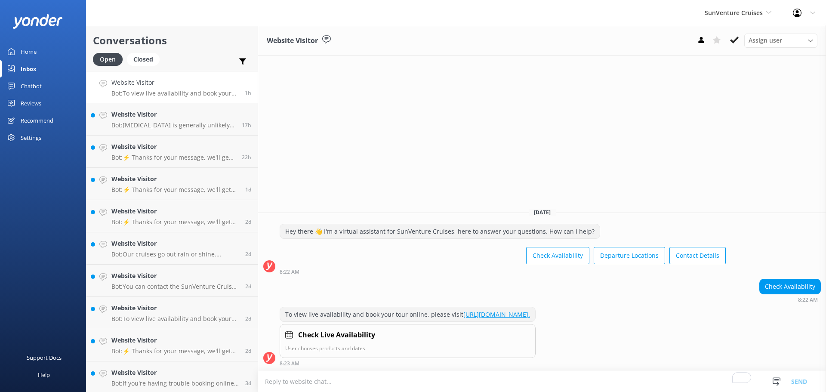
click at [152, 115] on h4 "Website Visitor" at bounding box center [173, 114] width 124 height 9
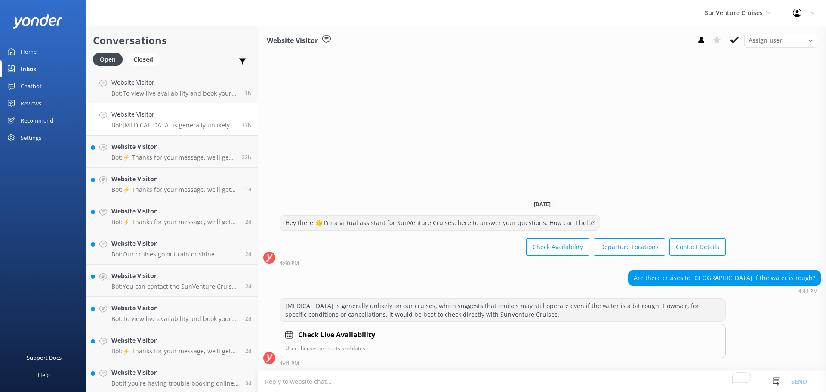
click at [155, 144] on h4 "Website Visitor" at bounding box center [173, 146] width 124 height 9
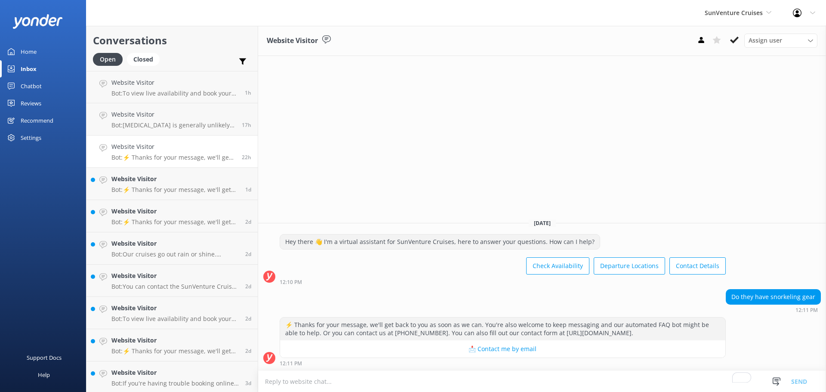
scroll to position [34, 0]
click at [158, 160] on link "Website Visitor Bot: ⚡ Thanks for your message, we'll get back to you as soon a…" at bounding box center [172, 150] width 171 height 32
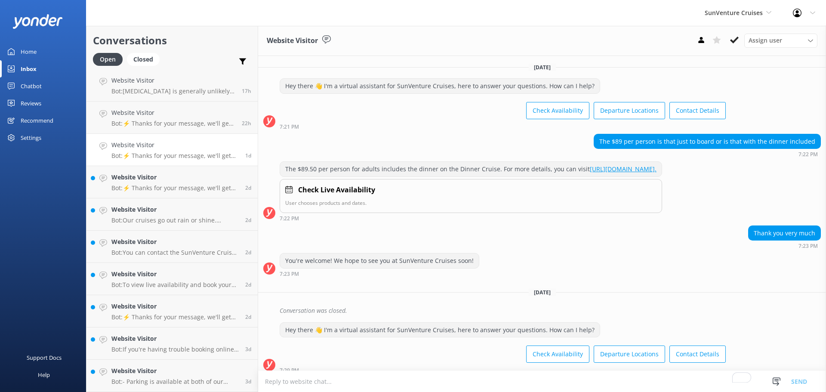
scroll to position [88, 0]
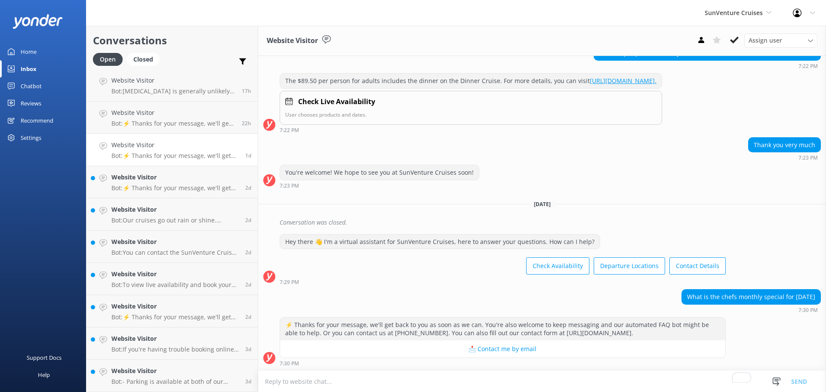
click at [208, 178] on h4 "Website Visitor" at bounding box center [174, 177] width 127 height 9
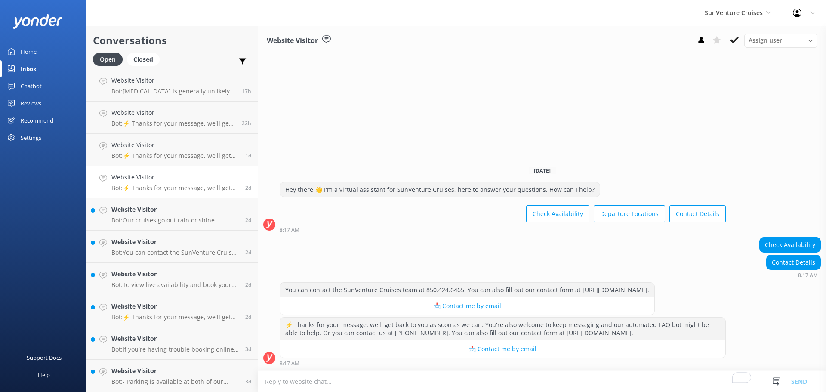
click at [201, 155] on p "Bot: ⚡ Thanks for your message, we'll get back to you as soon as we can. You're…" at bounding box center [174, 156] width 127 height 8
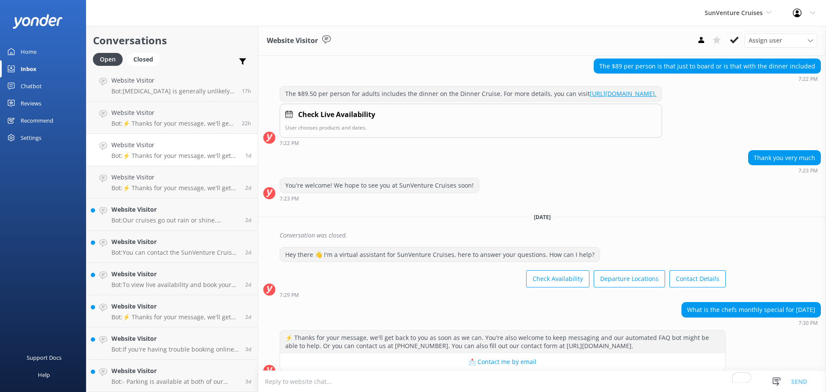
scroll to position [88, 0]
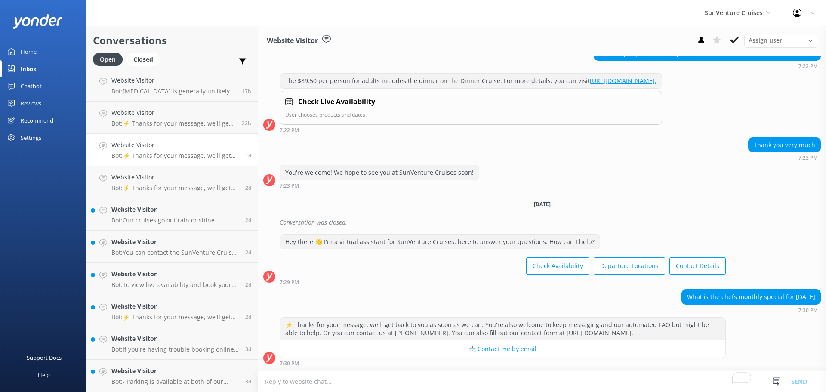
click at [201, 172] on link "Website Visitor Bot: ⚡ Thanks for your message, we'll get back to you as soon a…" at bounding box center [172, 182] width 171 height 32
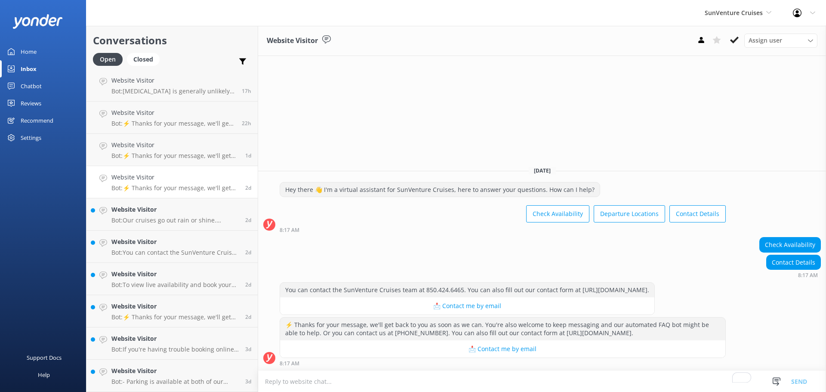
click at [193, 221] on p "Bot: Our cruises go out rain or shine. However, if our captain determines that …" at bounding box center [174, 221] width 127 height 8
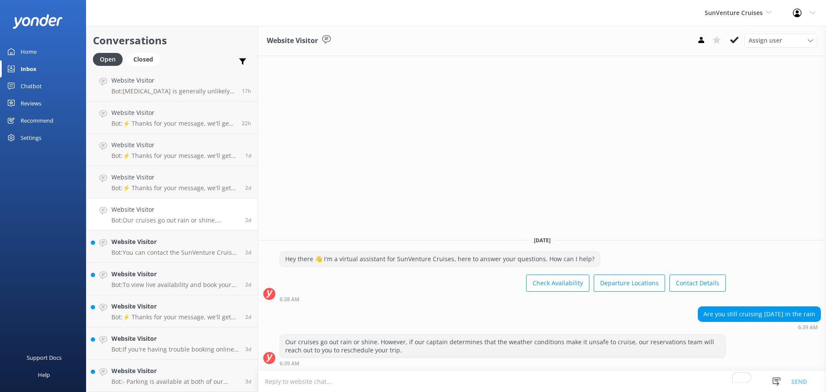
click at [189, 250] on p "Bot: You can contact the SunVenture Cruises team at 850.424.6465. You can also …" at bounding box center [174, 253] width 127 height 8
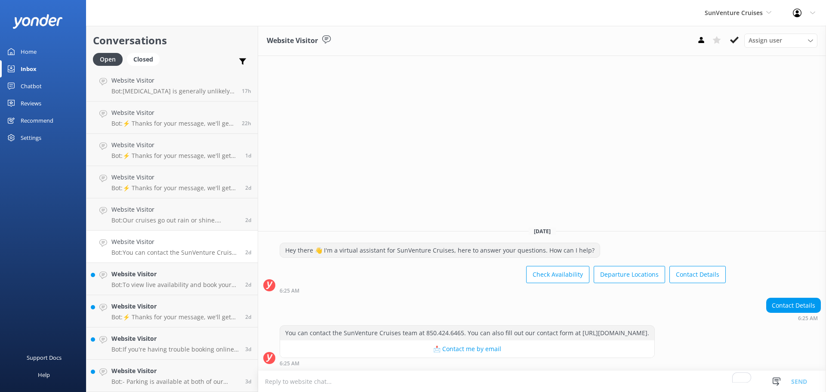
click at [179, 274] on h4 "Website Visitor" at bounding box center [174, 273] width 127 height 9
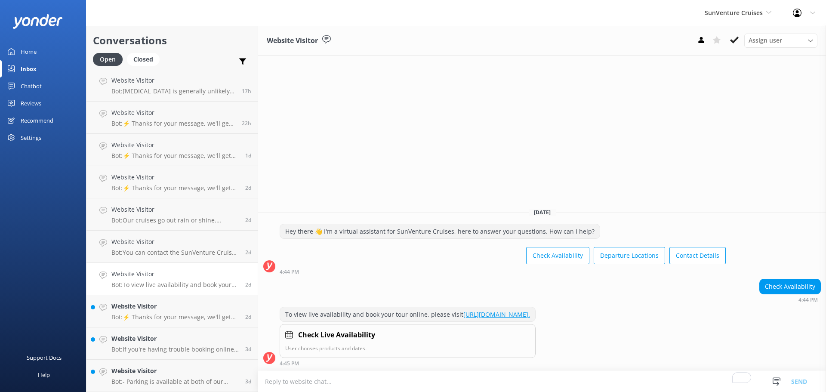
click at [170, 323] on link "Website Visitor Bot: ⚡ Thanks for your message, we'll get back to you as soon a…" at bounding box center [172, 311] width 171 height 32
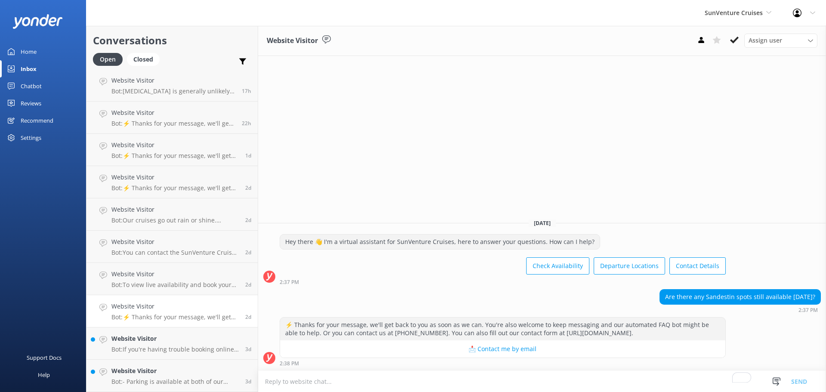
click at [172, 341] on h4 "Website Visitor" at bounding box center [174, 338] width 127 height 9
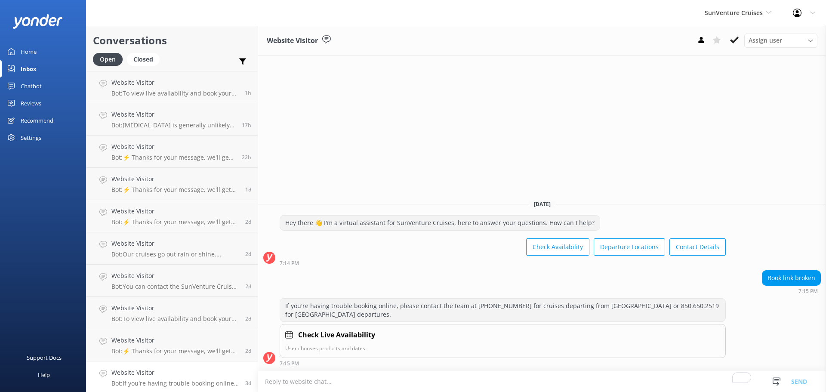
scroll to position [34, 0]
click at [362, 336] on h4 "Check Live Availability" at bounding box center [336, 335] width 77 height 11
click at [144, 366] on link "Website Visitor Bot: - Parking is available at both of our departure locations.…" at bounding box center [172, 376] width 171 height 32
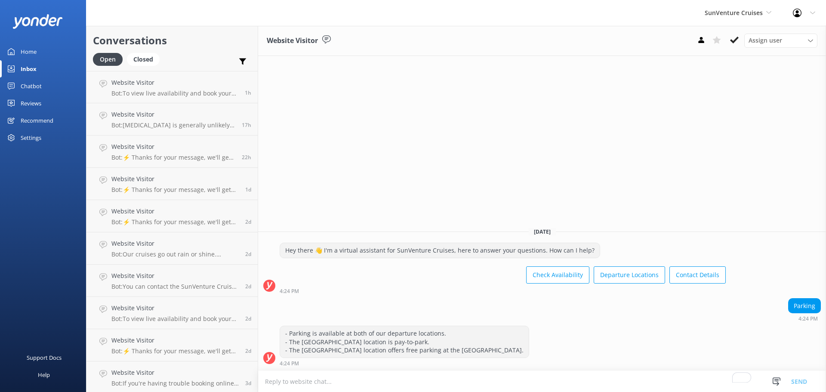
click at [48, 53] on link "Home" at bounding box center [43, 51] width 86 height 17
